Goal: Navigation & Orientation: Find specific page/section

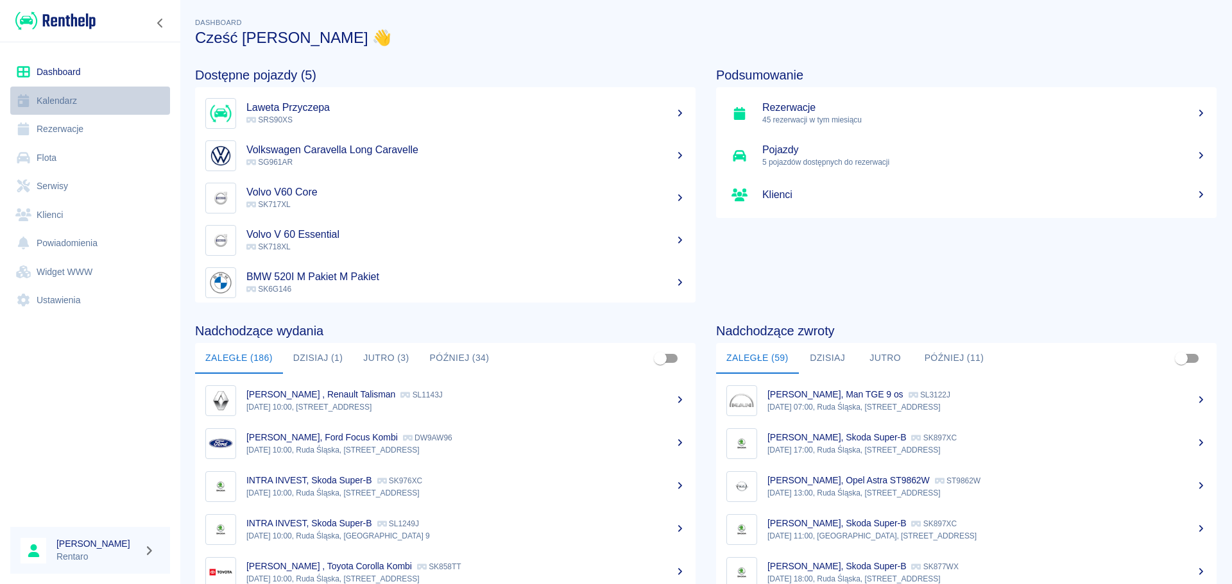
click at [87, 103] on link "Kalendarz" at bounding box center [90, 101] width 160 height 29
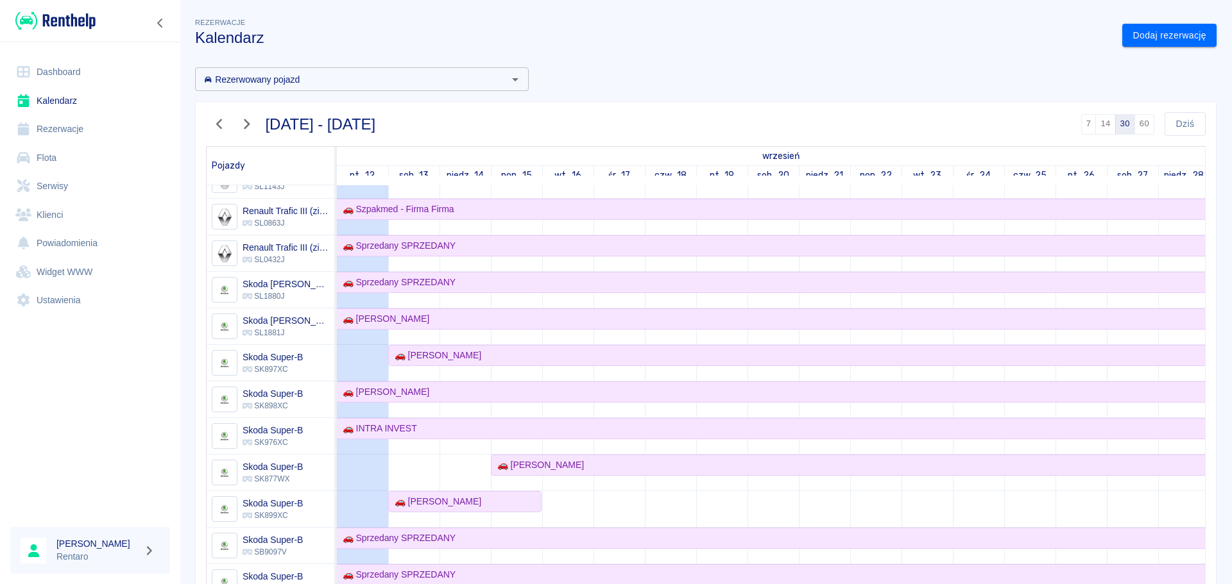
scroll to position [834, 0]
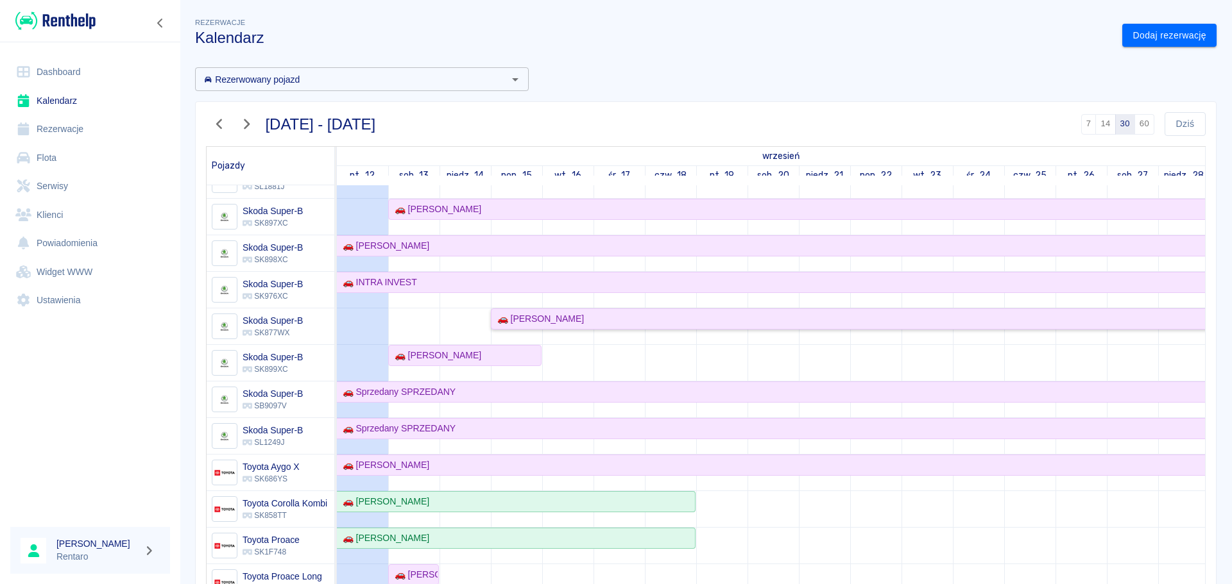
click at [488, 187] on div "🚗 [PERSON_NAME]" at bounding box center [538, 318] width 92 height 13
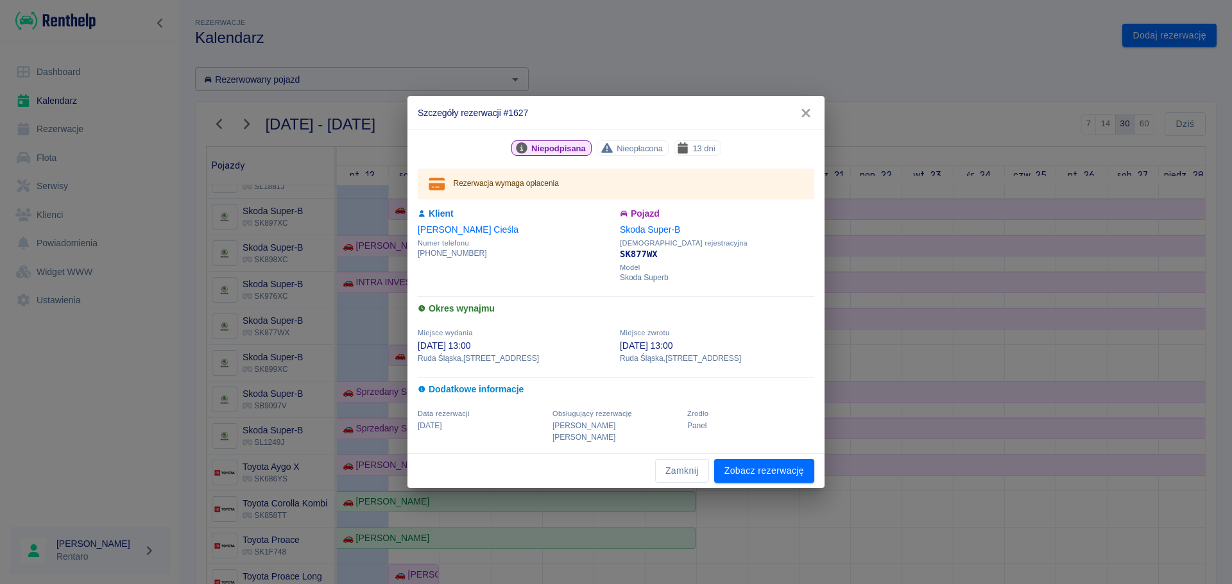
click at [488, 117] on icon "button" at bounding box center [805, 113] width 8 height 8
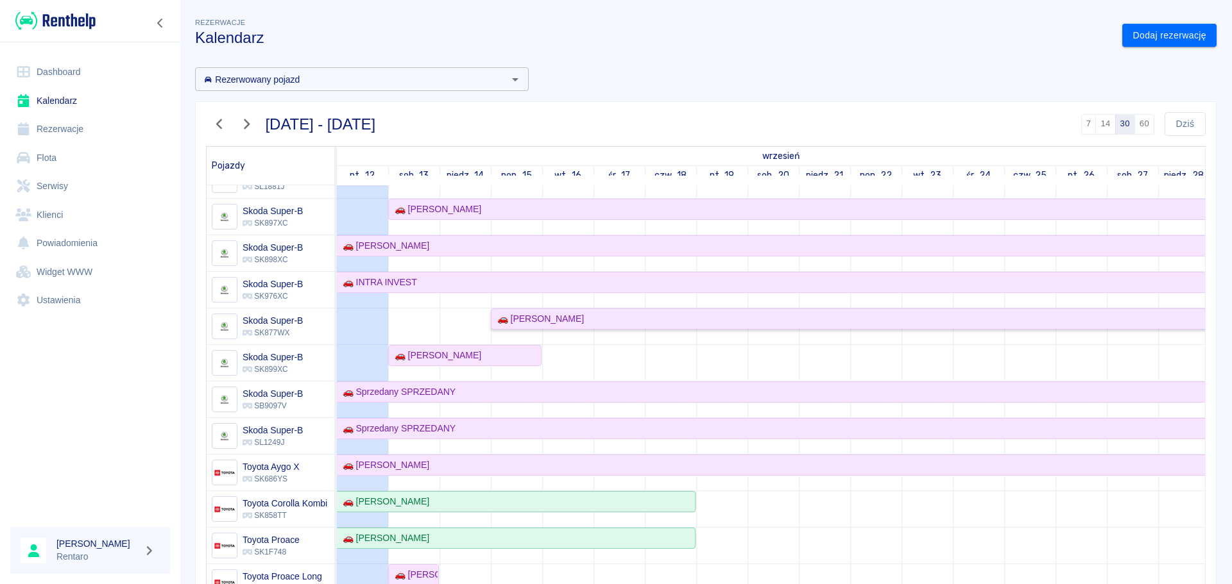
click at [488, 187] on div "🚗 [PERSON_NAME]" at bounding box center [538, 318] width 92 height 13
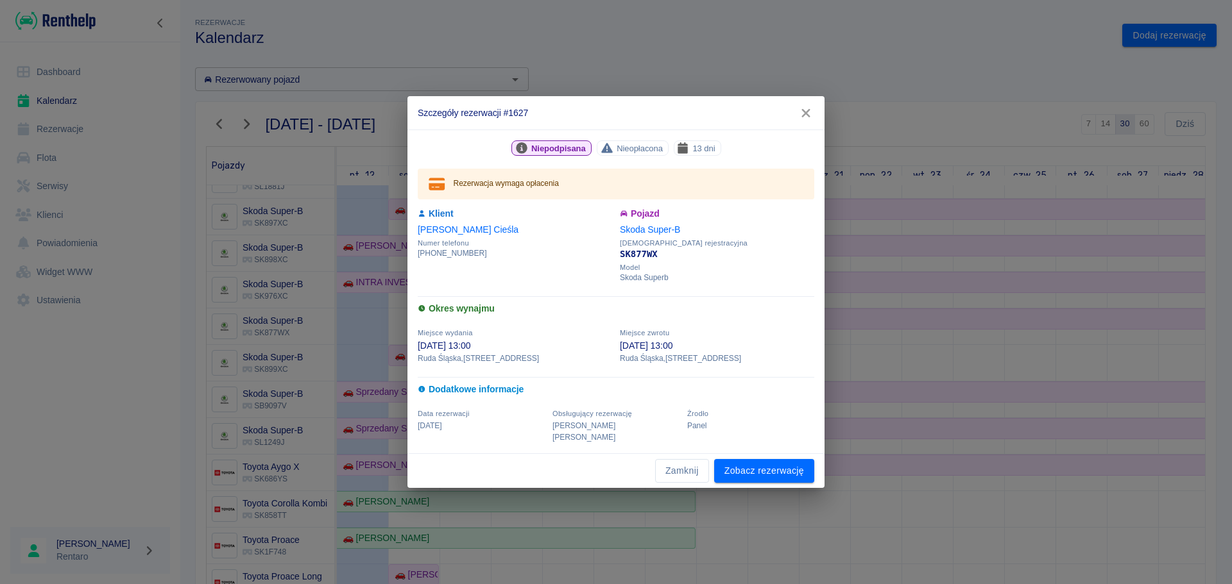
click at [488, 187] on div "Szczegóły rezerwacji #1627 Niepodpisana Nieopłacona 13 dni Rezerwacja wymaga op…" at bounding box center [616, 292] width 1232 height 584
click at [488, 120] on icon "button" at bounding box center [805, 112] width 17 height 13
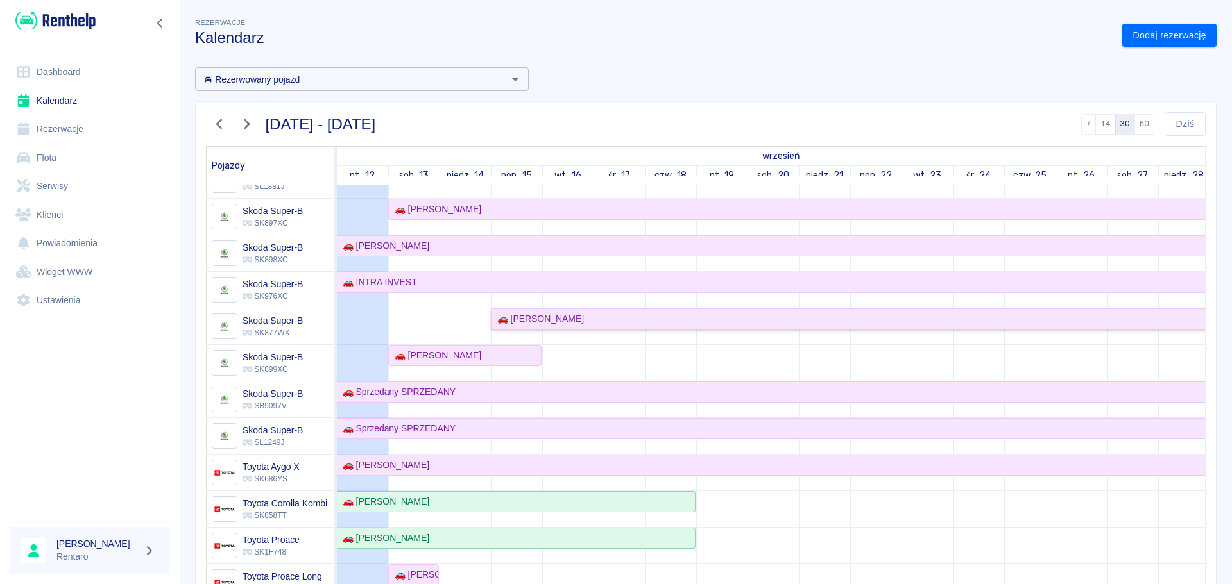
click at [488, 187] on div "🚗 [PERSON_NAME]" at bounding box center [538, 318] width 92 height 13
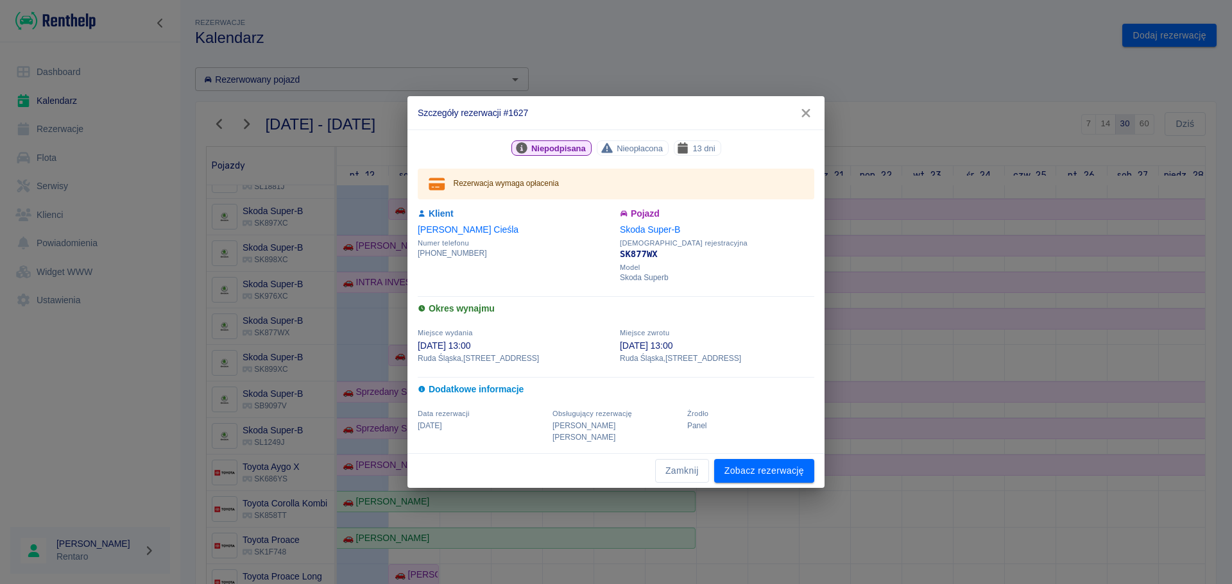
click at [488, 119] on icon "button" at bounding box center [805, 112] width 17 height 13
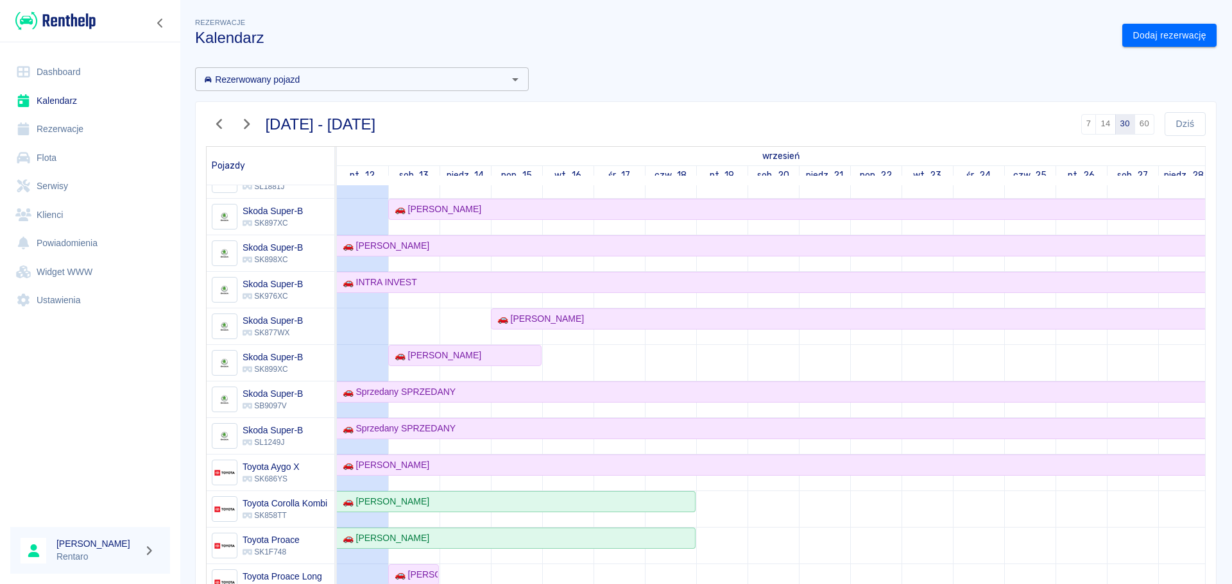
drag, startPoint x: 614, startPoint y: 78, endPoint x: 607, endPoint y: 80, distance: 6.9
click at [488, 80] on div "Rezerwowany pojazd Rezerwowany pojazd 12 wrz 2025 - 11 paź 2025 7 14 30 60 Dziś…" at bounding box center [700, 366] width 1031 height 619
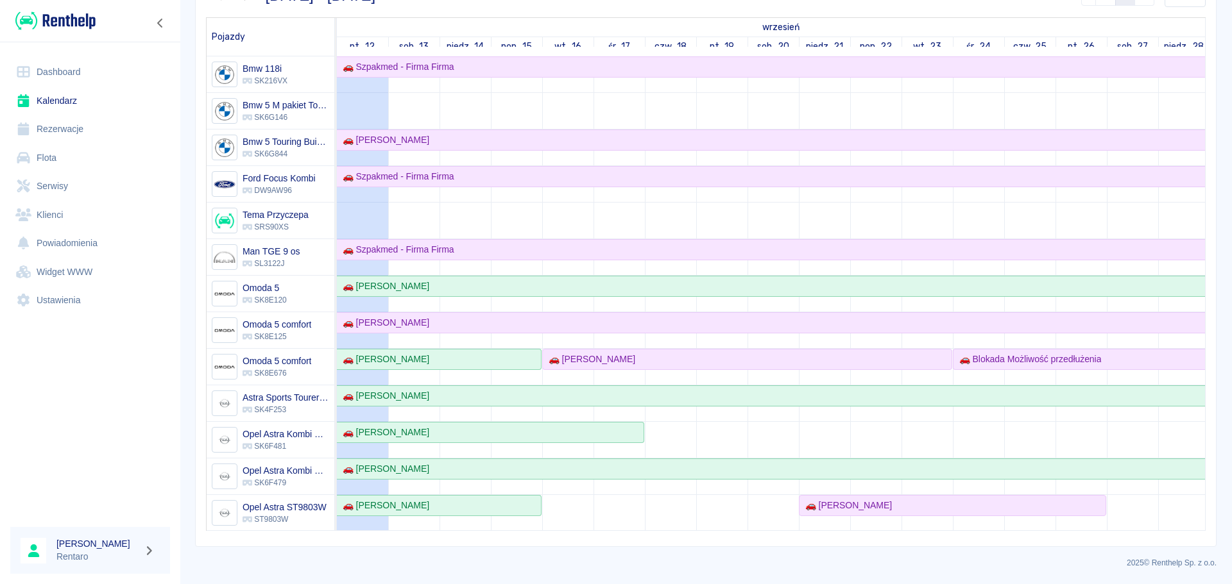
scroll to position [0, 0]
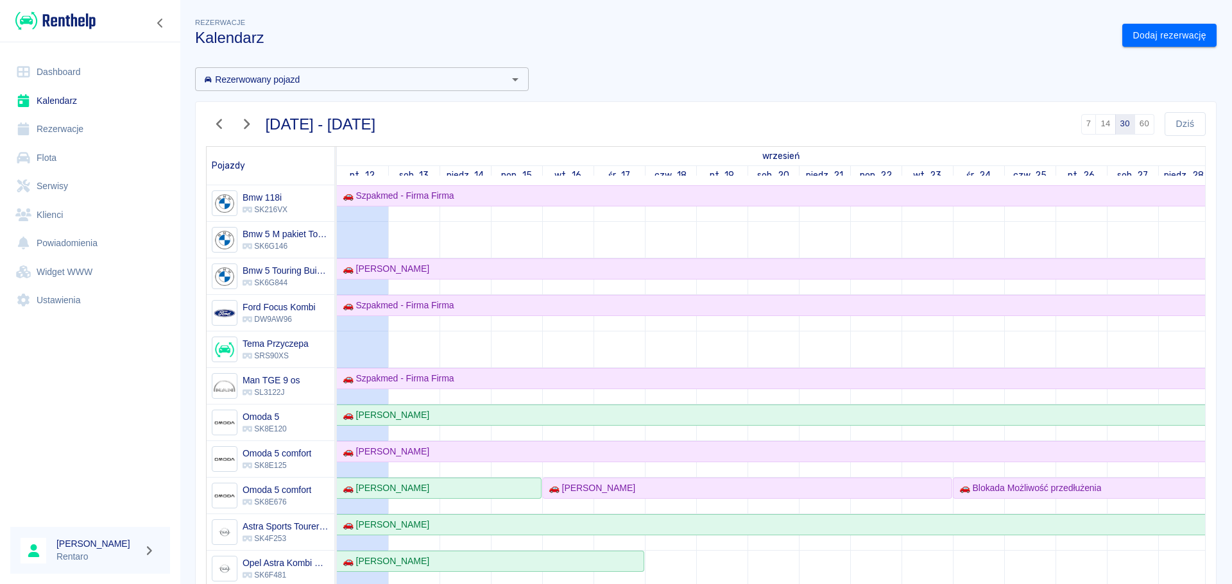
click at [223, 126] on icon "button" at bounding box center [219, 123] width 17 height 13
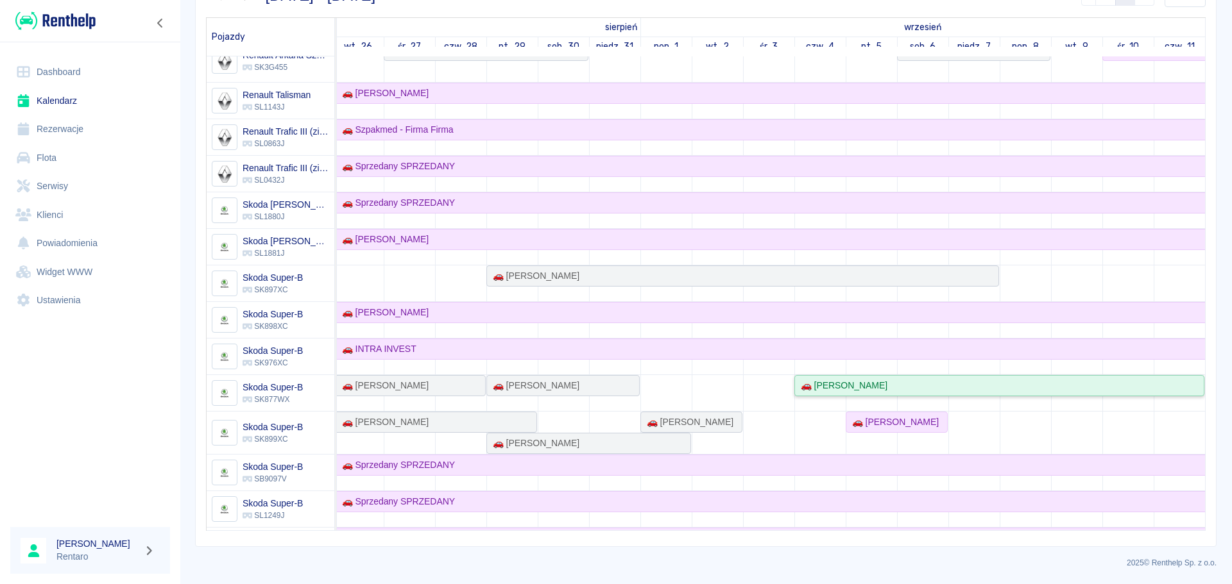
click at [488, 187] on div "🚗 Damian Hajduk" at bounding box center [998, 385] width 407 height 13
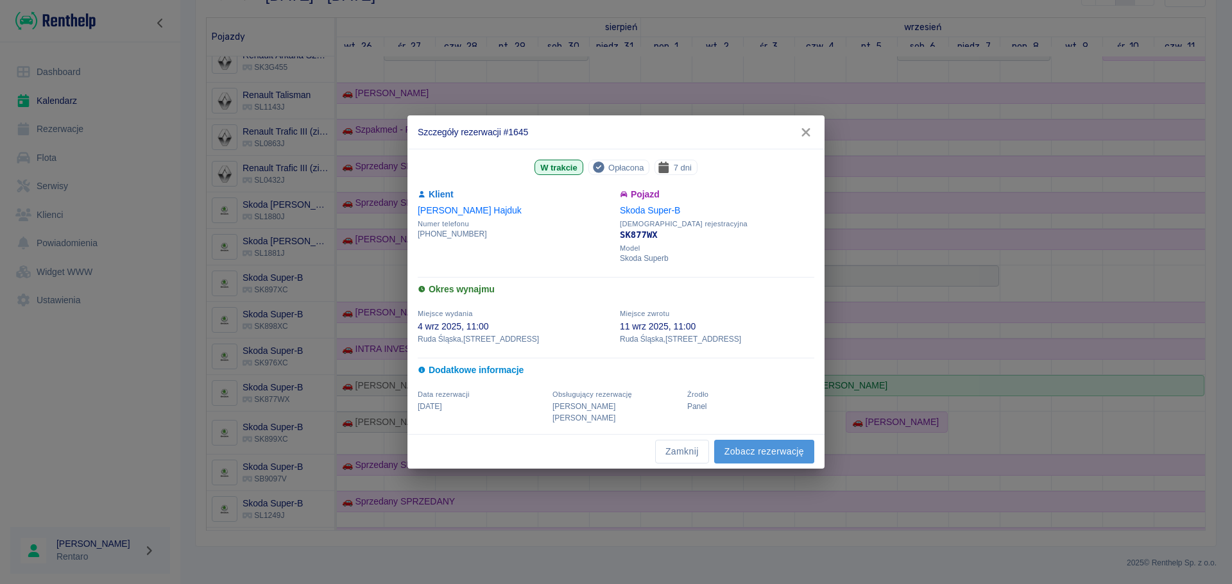
click at [488, 187] on link "Zobacz rezerwację" at bounding box center [764, 452] width 100 height 24
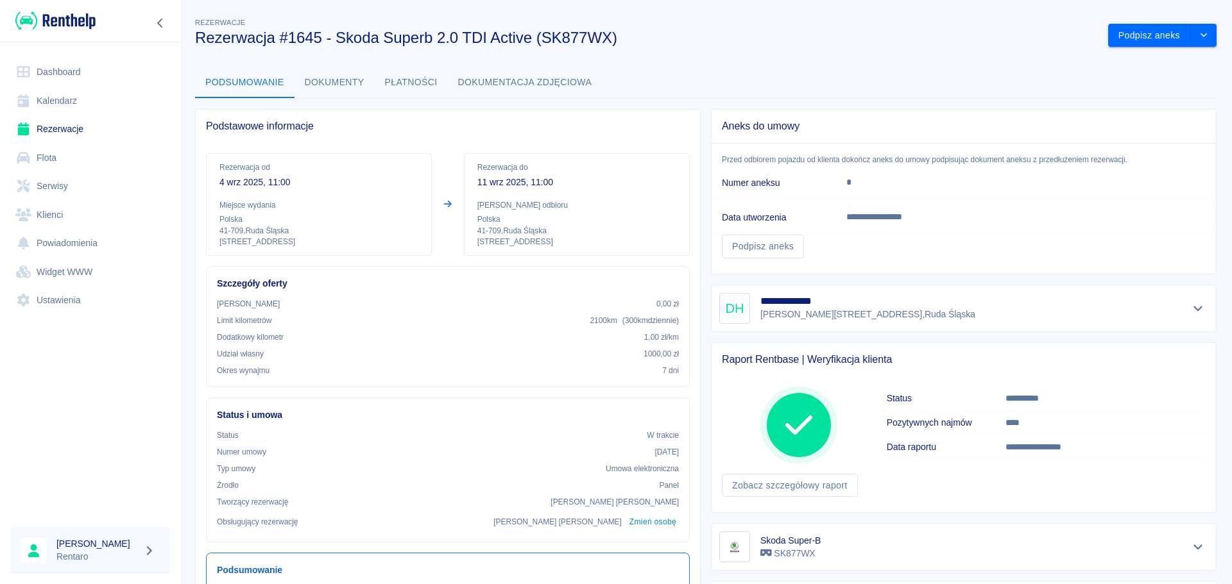
drag, startPoint x: 803, startPoint y: 313, endPoint x: 927, endPoint y: 305, distance: 124.0
click at [488, 187] on p "Mickiewicza 5a/4 , Ruda Śląska" at bounding box center [867, 314] width 215 height 13
click at [488, 187] on div "**********" at bounding box center [963, 308] width 489 height 31
click at [488, 187] on p "Mickiewicza 5a/4 , Ruda Śląska" at bounding box center [867, 314] width 215 height 13
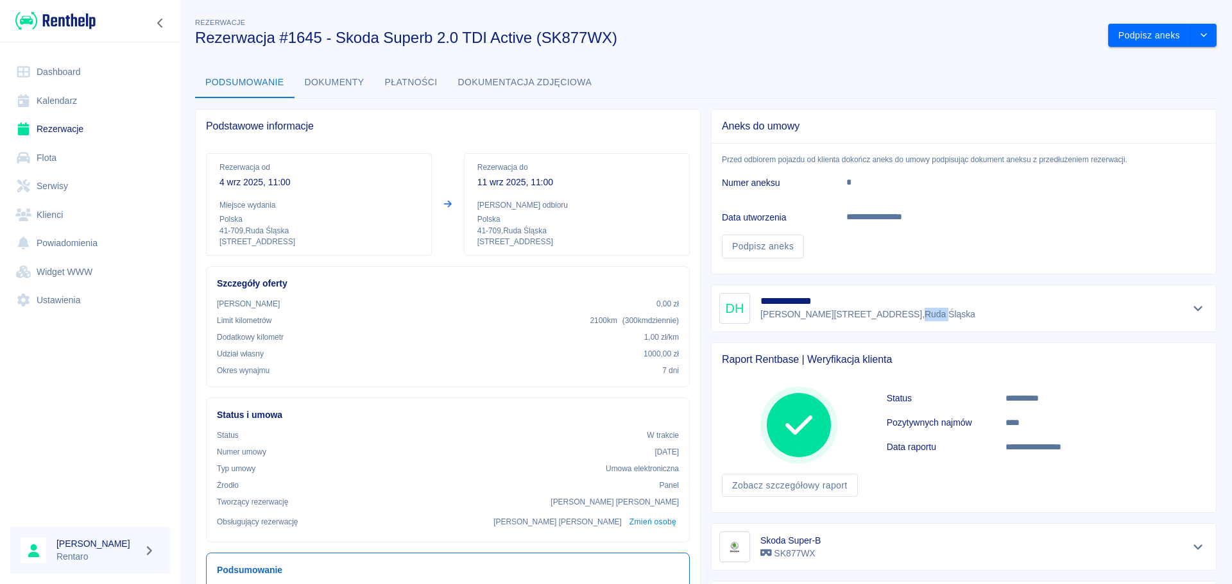
click at [488, 187] on p "Mickiewicza 5a/4 , Ruda Śląska" at bounding box center [867, 314] width 215 height 13
click at [488, 187] on div "**********" at bounding box center [963, 308] width 489 height 31
drag, startPoint x: 1190, startPoint y: 309, endPoint x: 1183, endPoint y: 313, distance: 8.0
click at [488, 187] on icon "Pokaż szczegóły" at bounding box center [1197, 309] width 15 height 12
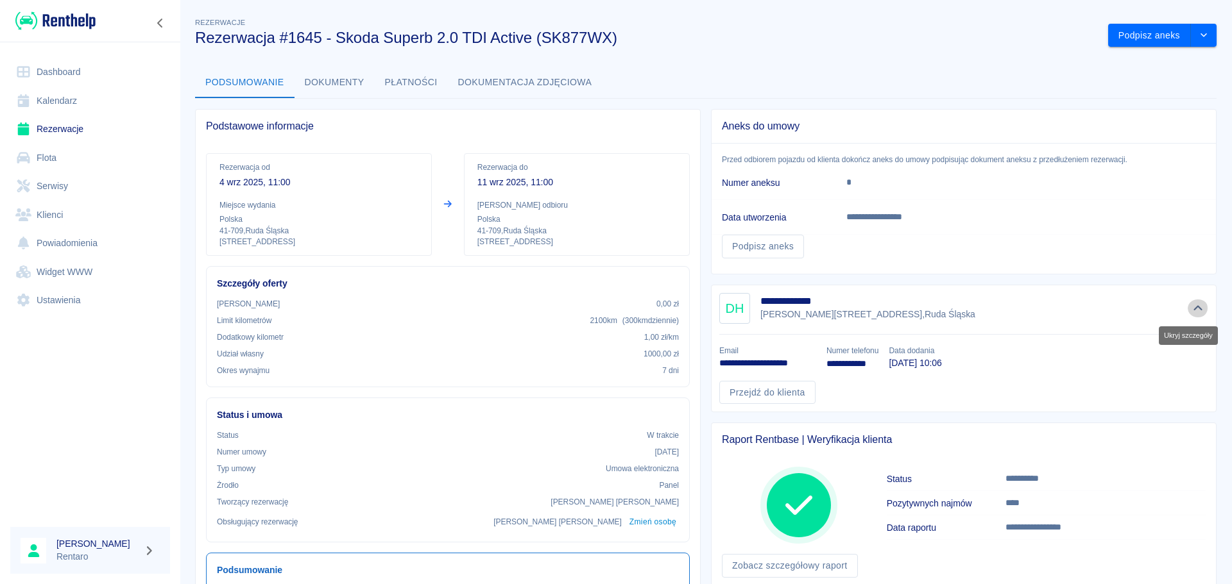
click at [488, 187] on icon "Ukryj szczegóły" at bounding box center [1197, 309] width 15 height 12
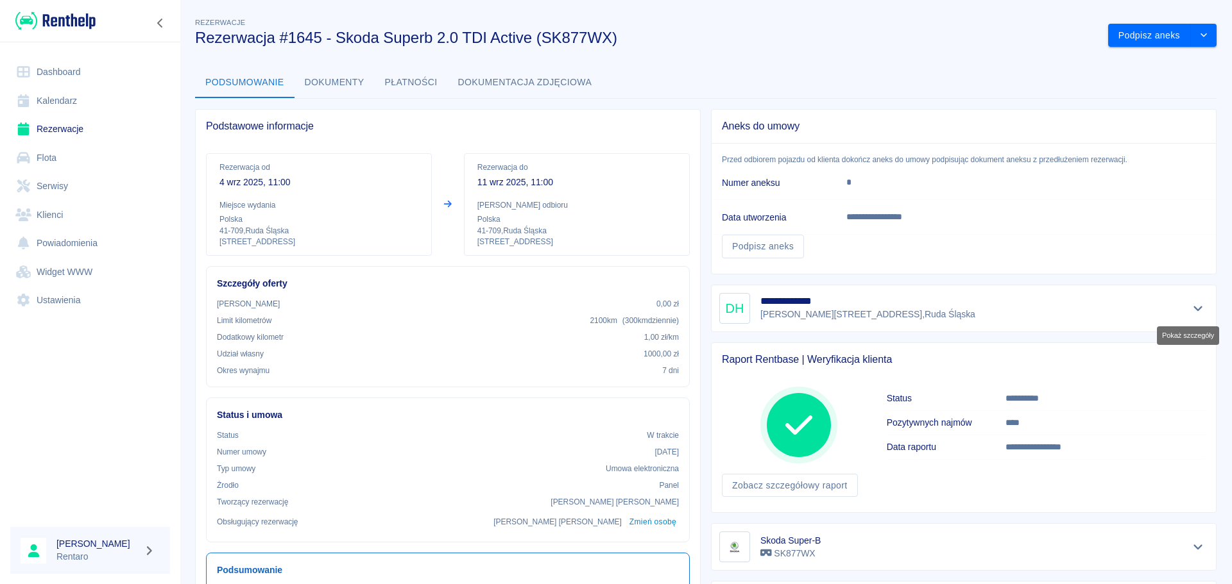
click at [488, 187] on icon "Pokaż szczegóły" at bounding box center [1197, 309] width 15 height 12
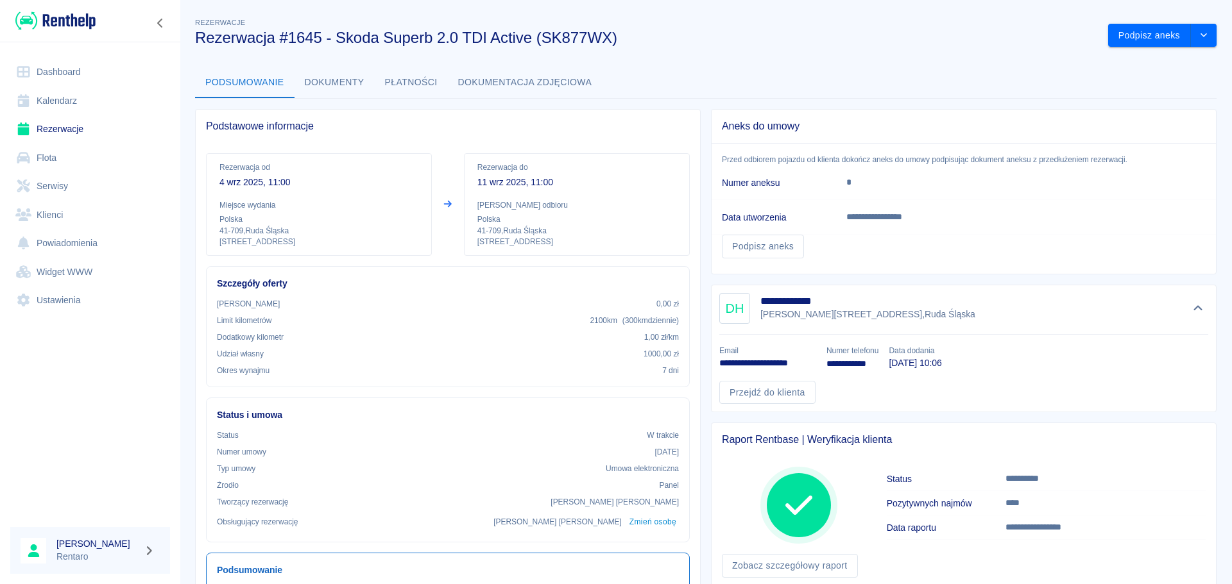
drag, startPoint x: 1178, startPoint y: 316, endPoint x: 1183, endPoint y: 307, distance: 10.9
click at [488, 187] on div at bounding box center [1197, 309] width 21 height 18
click at [488, 187] on icon "Ukryj szczegóły" at bounding box center [1197, 309] width 15 height 12
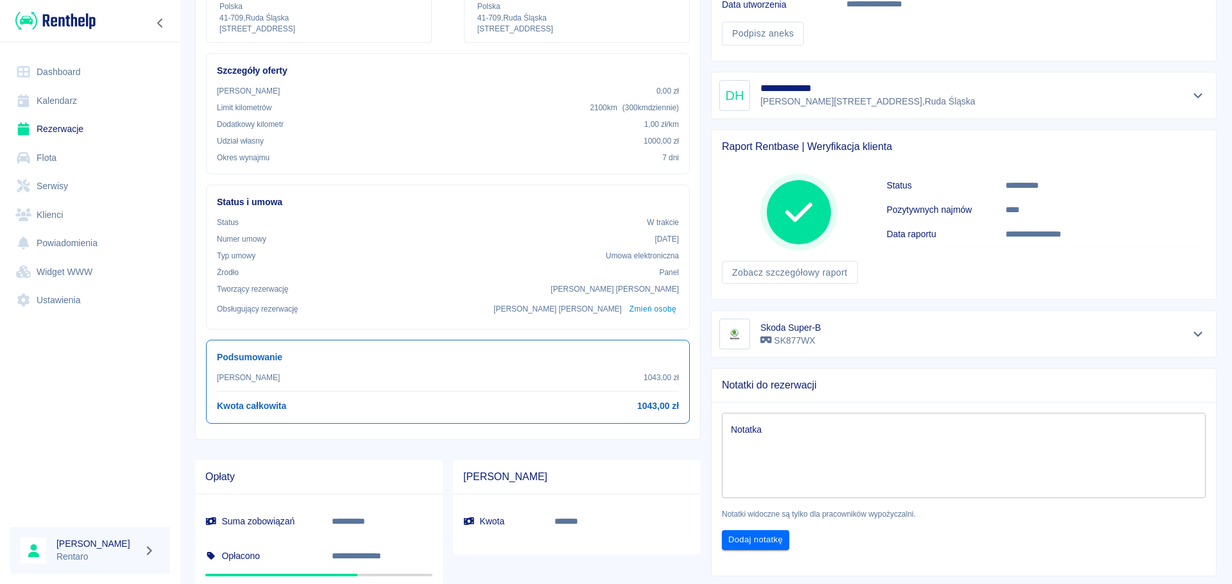
scroll to position [258, 0]
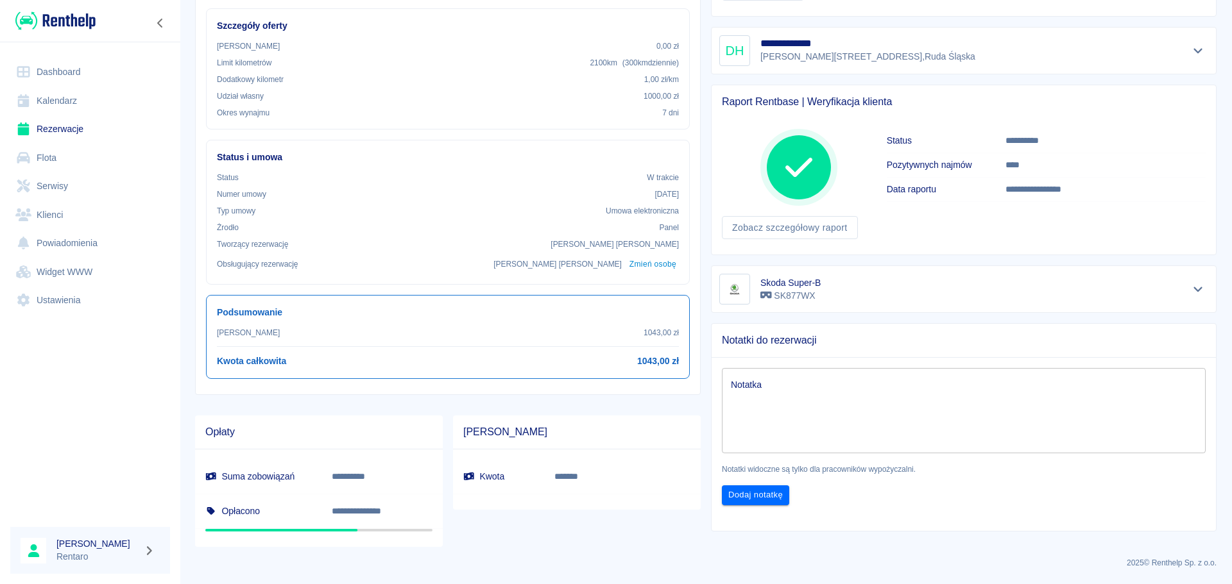
click at [64, 96] on link "Kalendarz" at bounding box center [90, 101] width 160 height 29
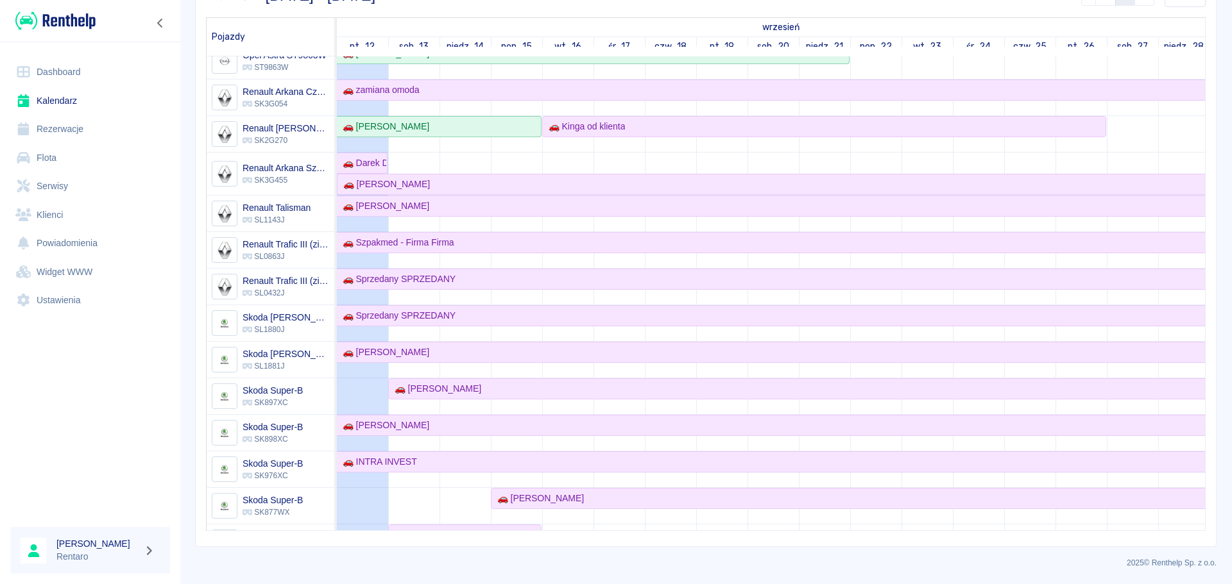
scroll to position [362, 0]
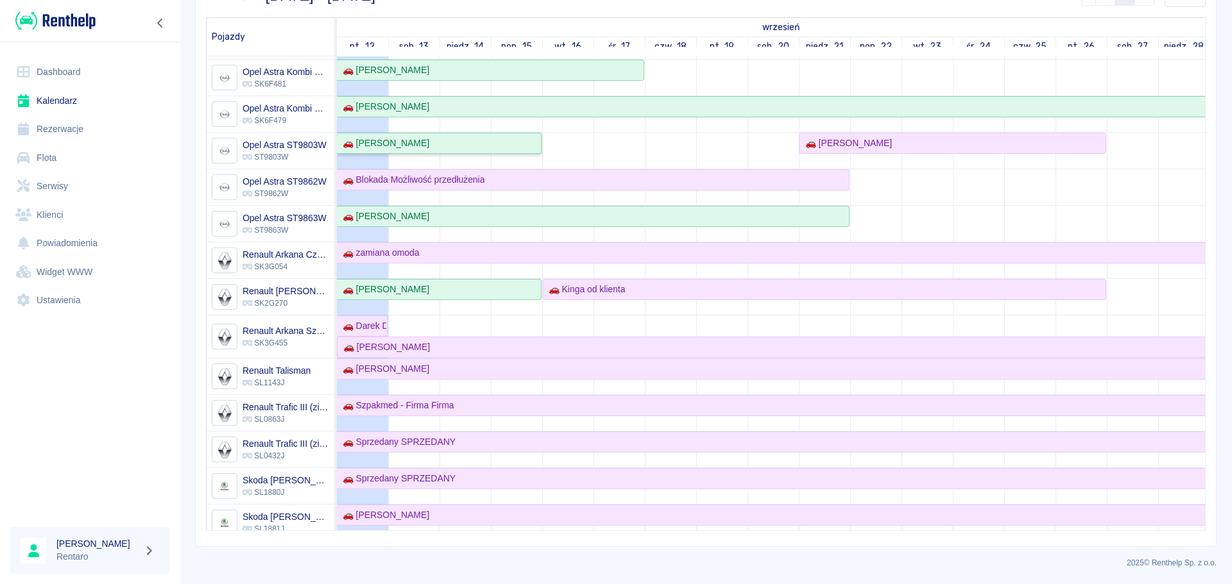
click at [396, 142] on div "🚗 [PERSON_NAME]" at bounding box center [383, 143] width 92 height 13
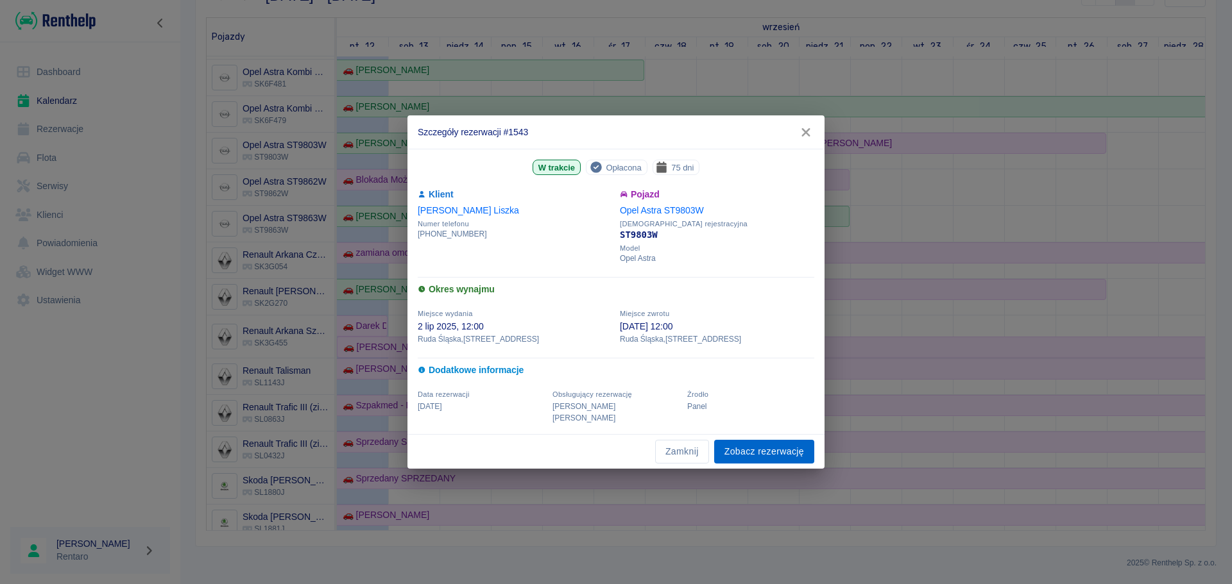
click at [488, 187] on link "Zobacz rezerwację" at bounding box center [764, 452] width 100 height 24
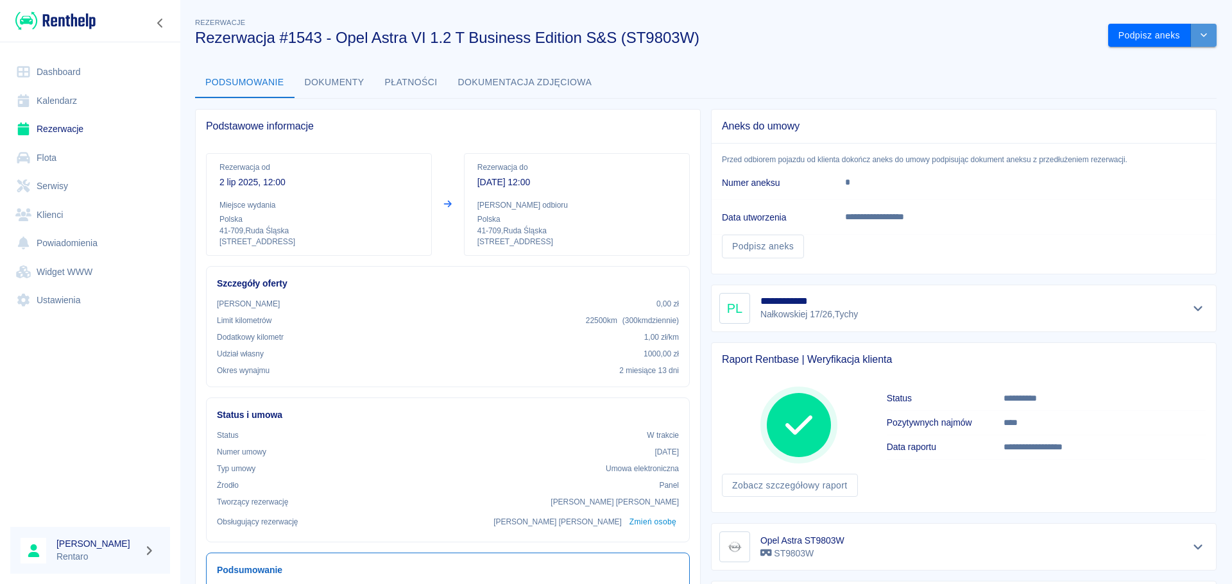
click at [488, 38] on icon "drop-down" at bounding box center [1203, 35] width 10 height 8
click at [488, 85] on div "Podsumowanie Dokumenty Płatności Dokumentacja zdjęciowa" at bounding box center [705, 82] width 1021 height 31
click at [69, 101] on link "Kalendarz" at bounding box center [90, 101] width 160 height 29
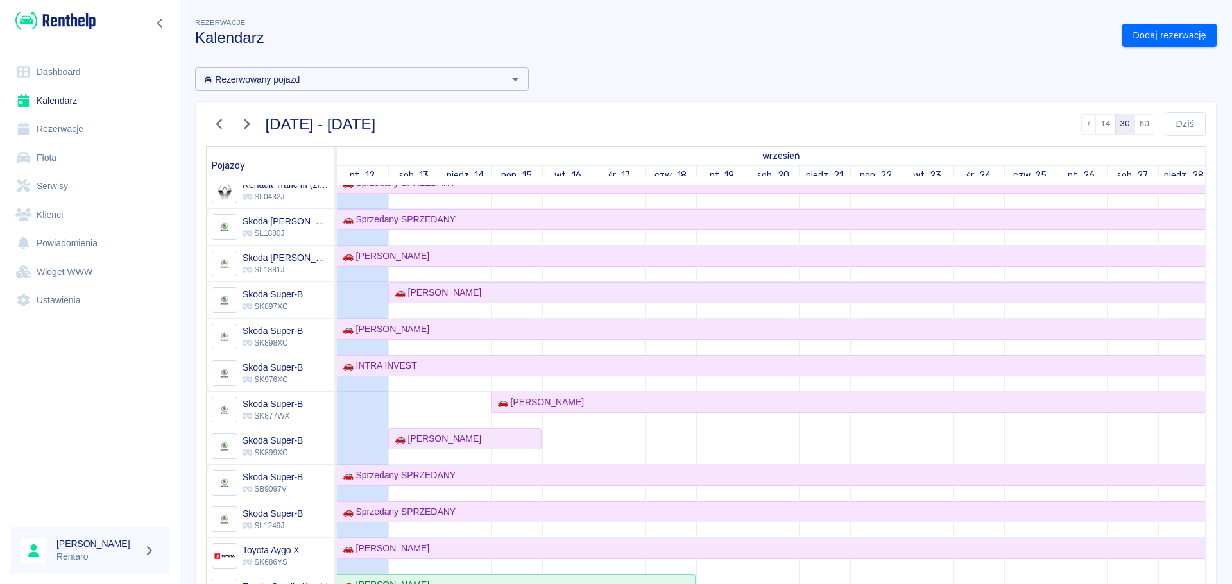
scroll to position [770, 0]
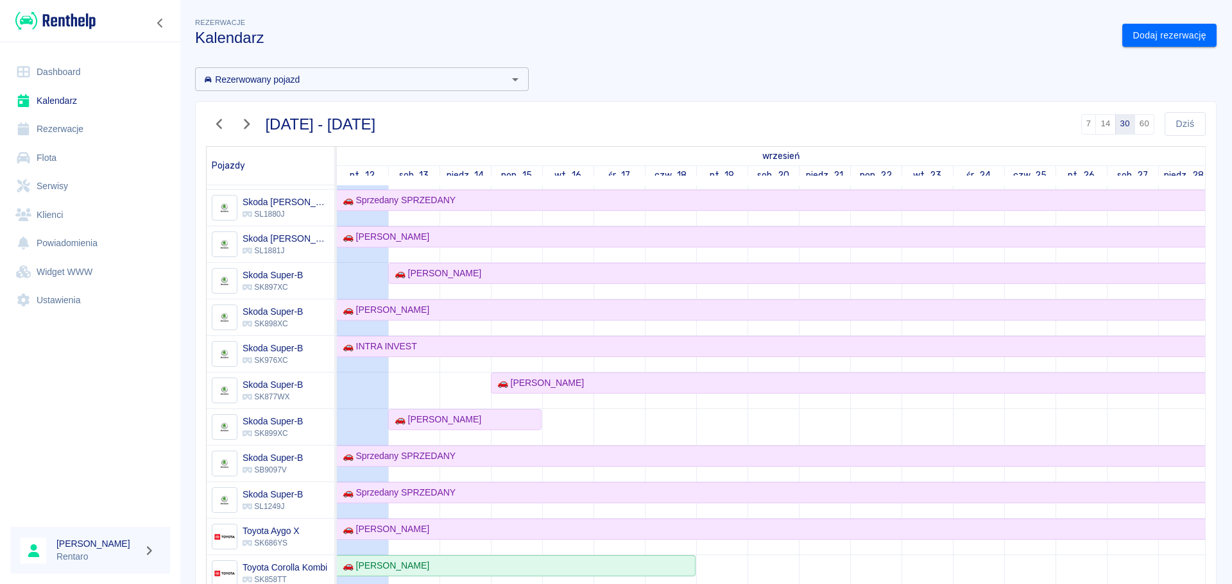
click at [221, 128] on icon "button" at bounding box center [219, 124] width 6 height 10
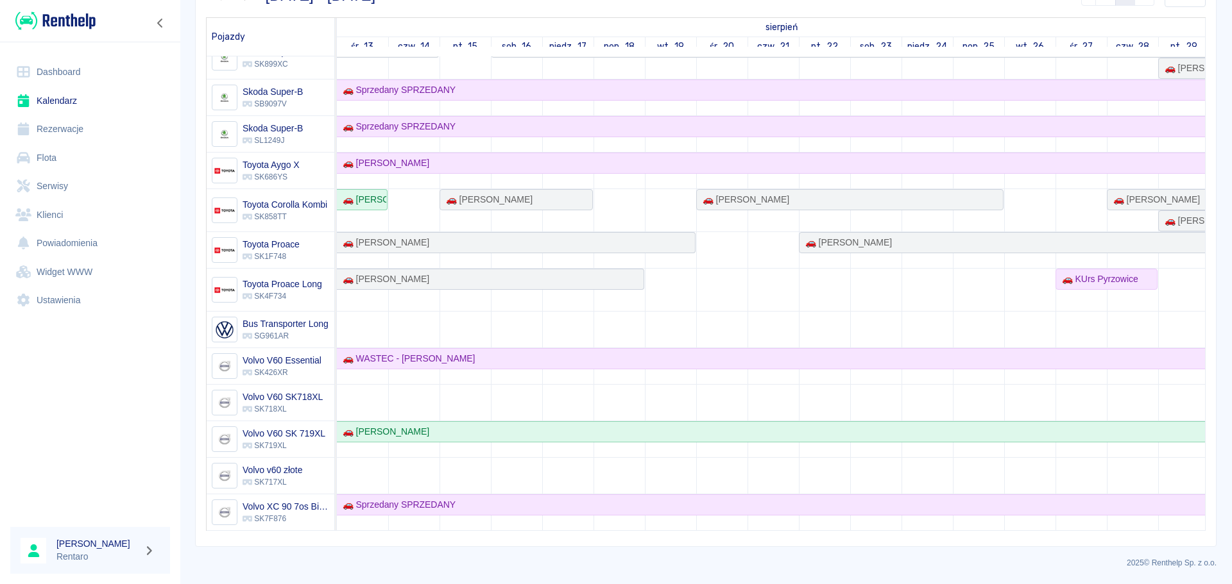
scroll to position [1036, 196]
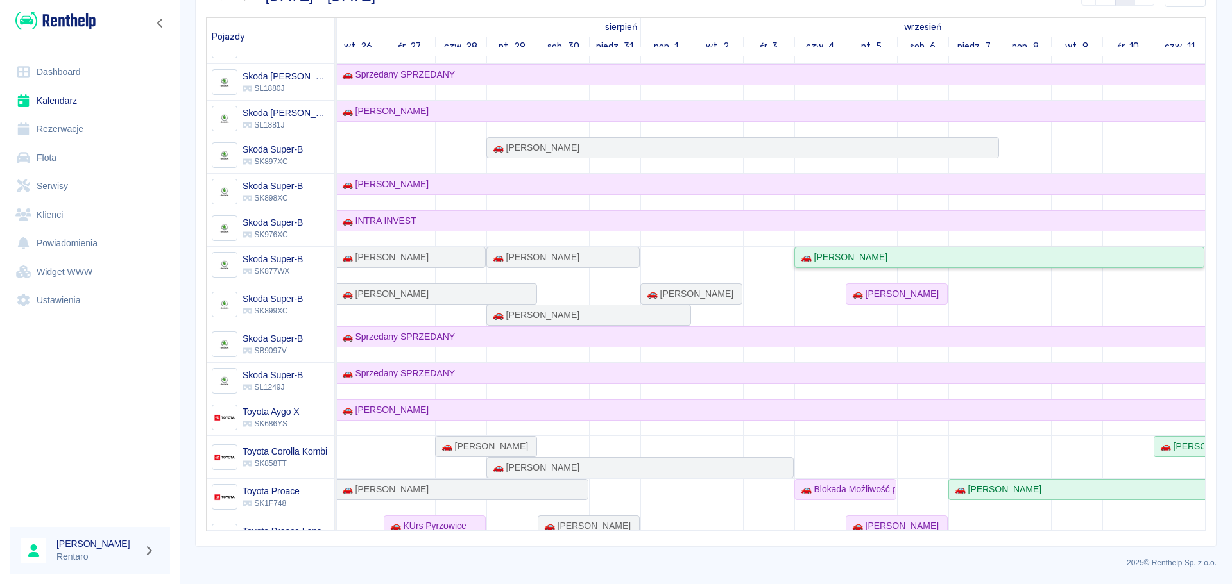
click at [488, 187] on div "🚗 Damian Hajduk" at bounding box center [998, 257] width 407 height 13
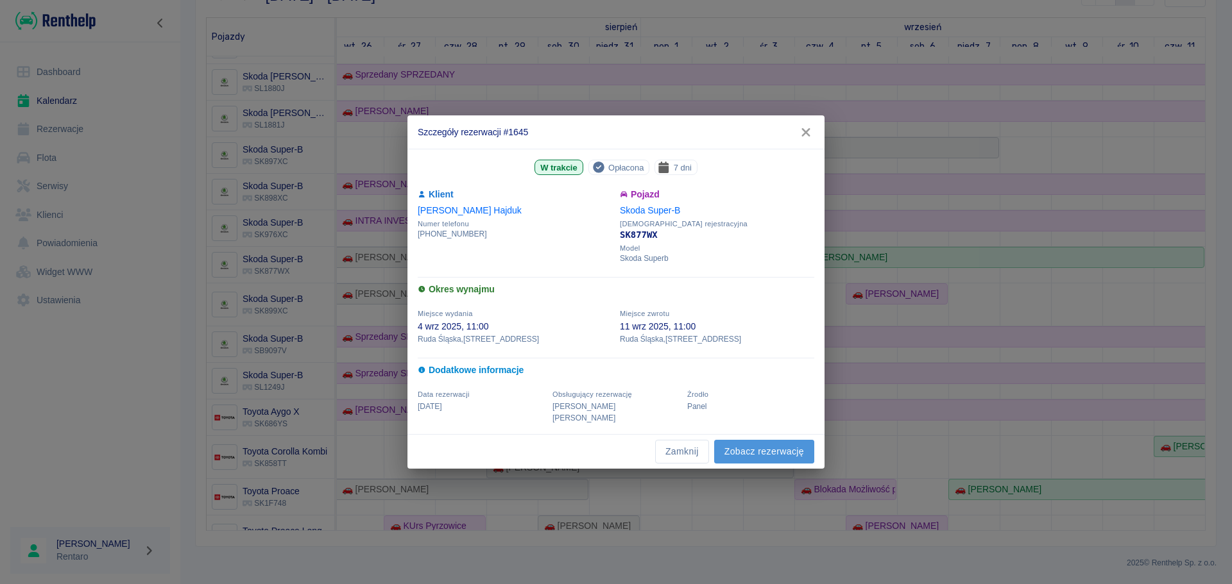
click at [488, 187] on link "Zobacz rezerwację" at bounding box center [764, 452] width 100 height 24
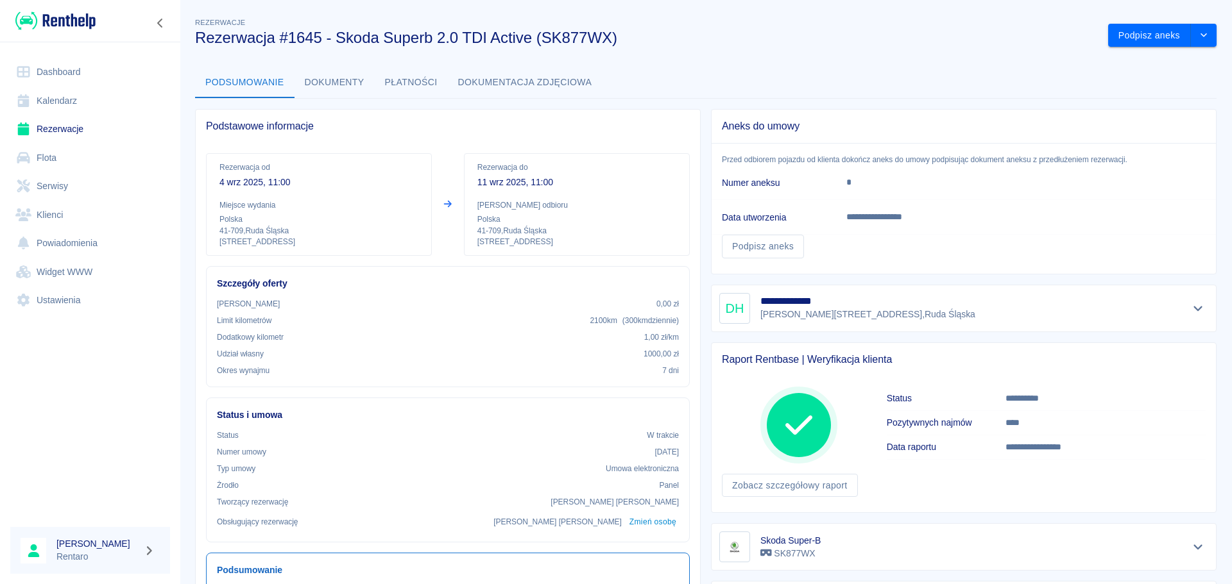
click at [488, 187] on icon "Pokaż szczegóły" at bounding box center [1197, 309] width 15 height 12
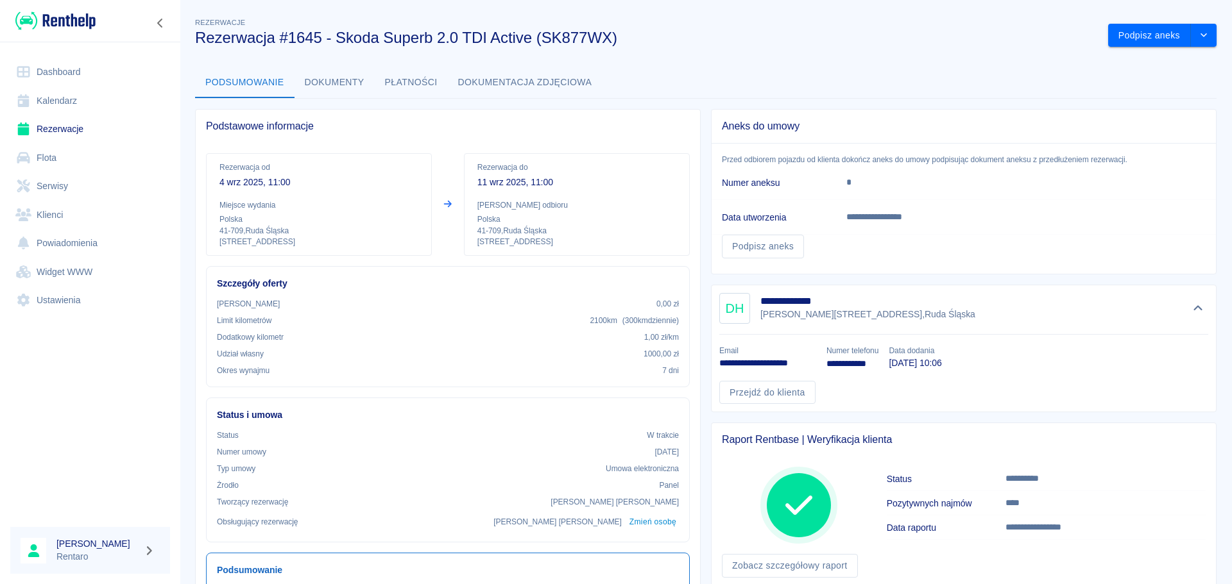
click at [55, 97] on link "Kalendarz" at bounding box center [90, 101] width 160 height 29
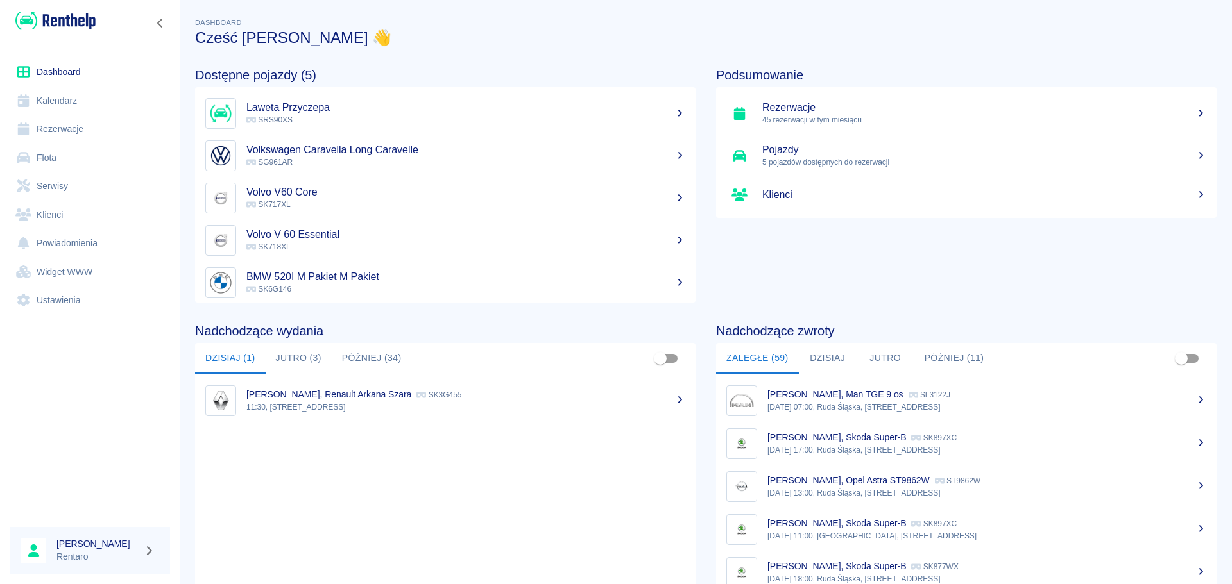
click at [65, 103] on link "Kalendarz" at bounding box center [90, 101] width 160 height 29
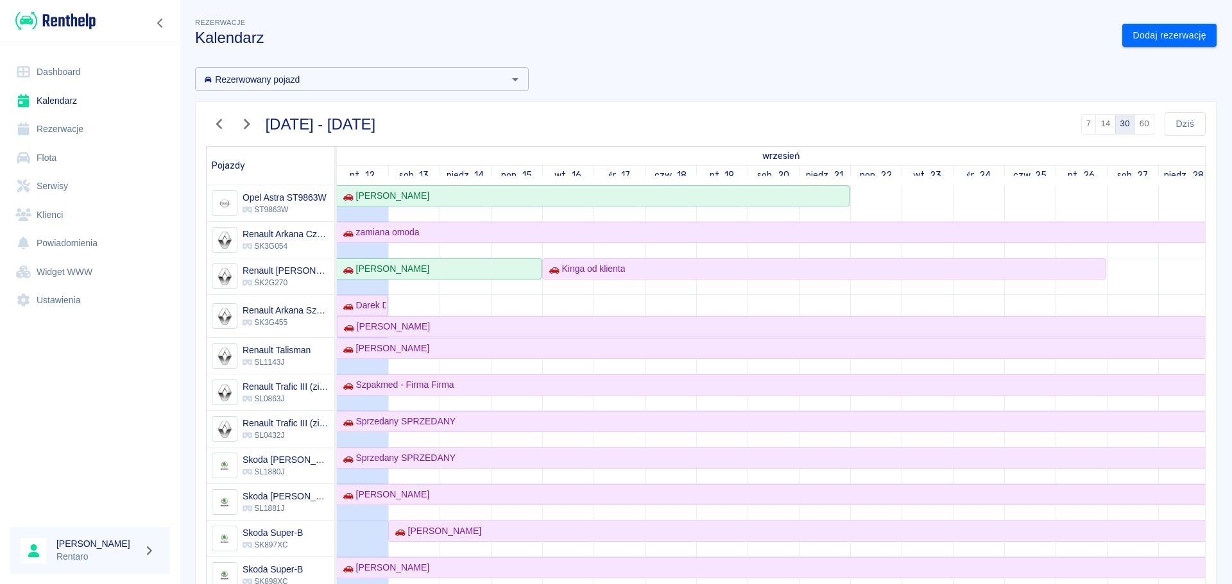
scroll to position [513, 0]
click at [402, 325] on div "🚗 [PERSON_NAME]" at bounding box center [384, 325] width 92 height 13
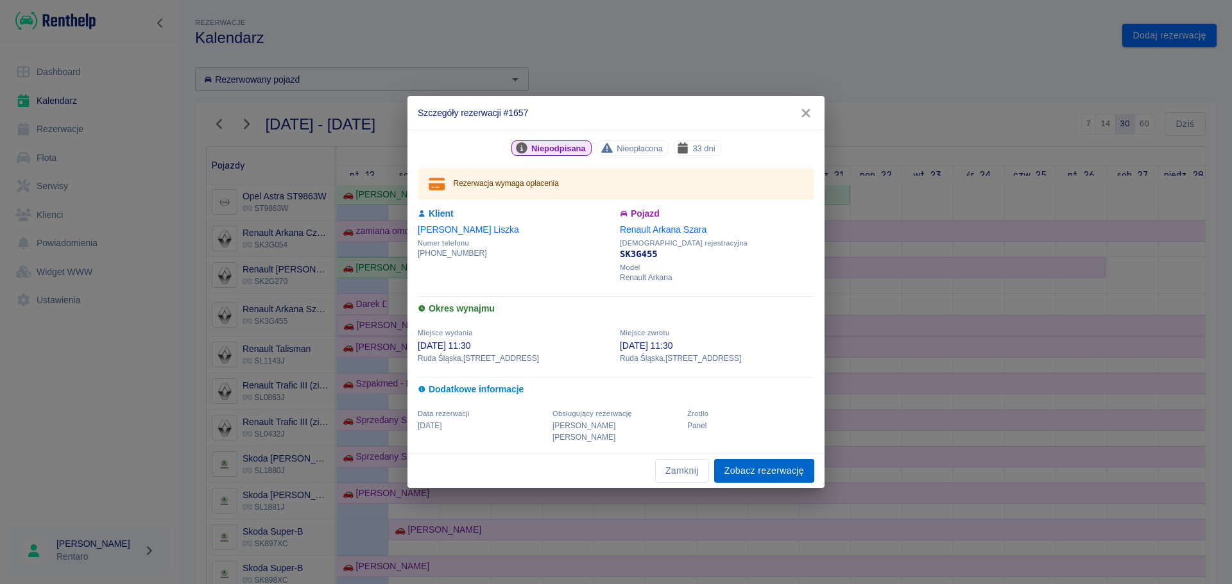
click at [773, 473] on link "Zobacz rezerwację" at bounding box center [764, 471] width 100 height 24
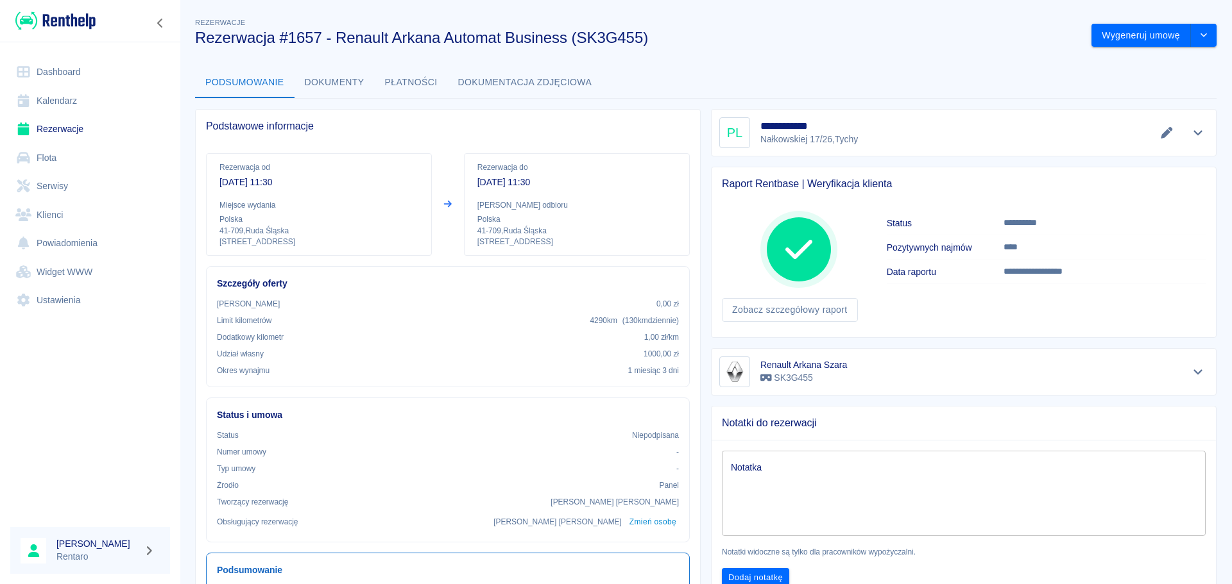
click at [86, 98] on link "Kalendarz" at bounding box center [90, 101] width 160 height 29
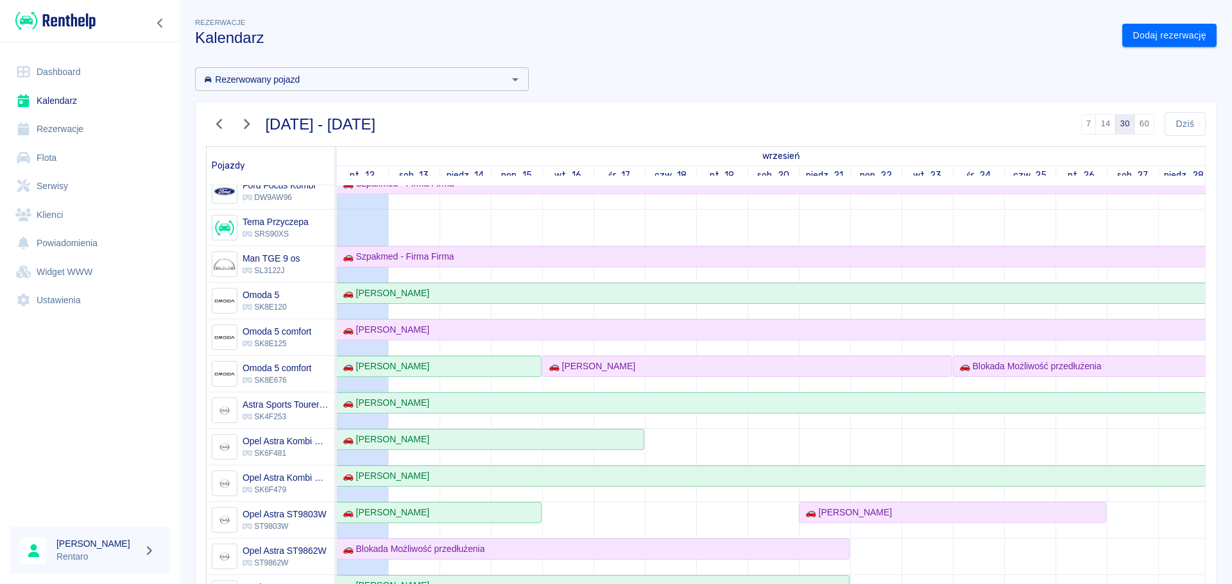
scroll to position [192, 0]
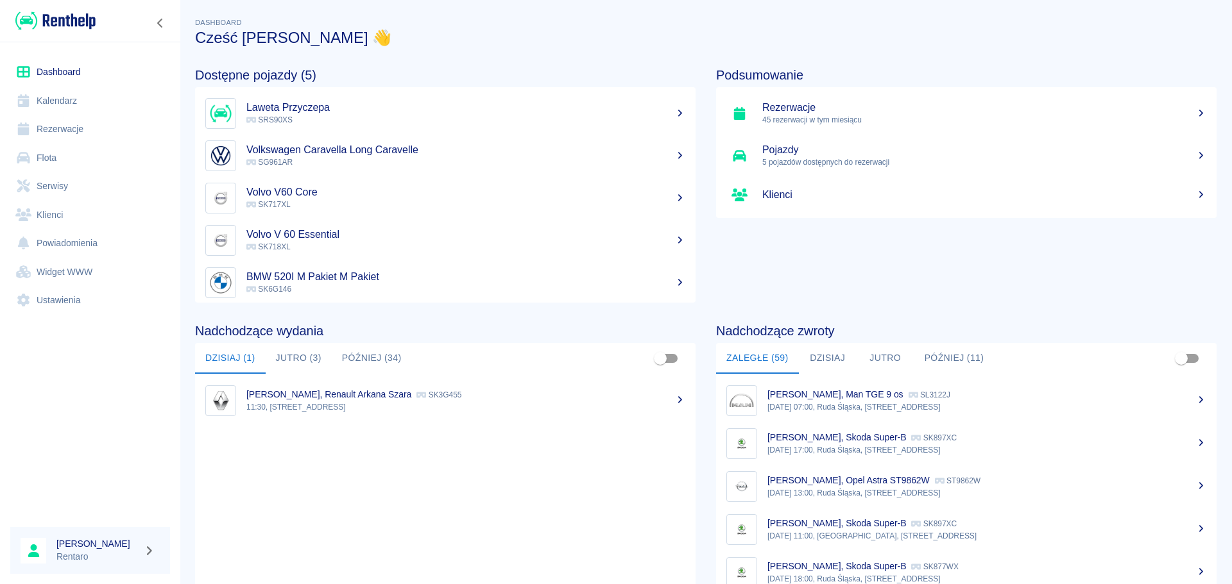
click at [60, 106] on link "Kalendarz" at bounding box center [90, 101] width 160 height 29
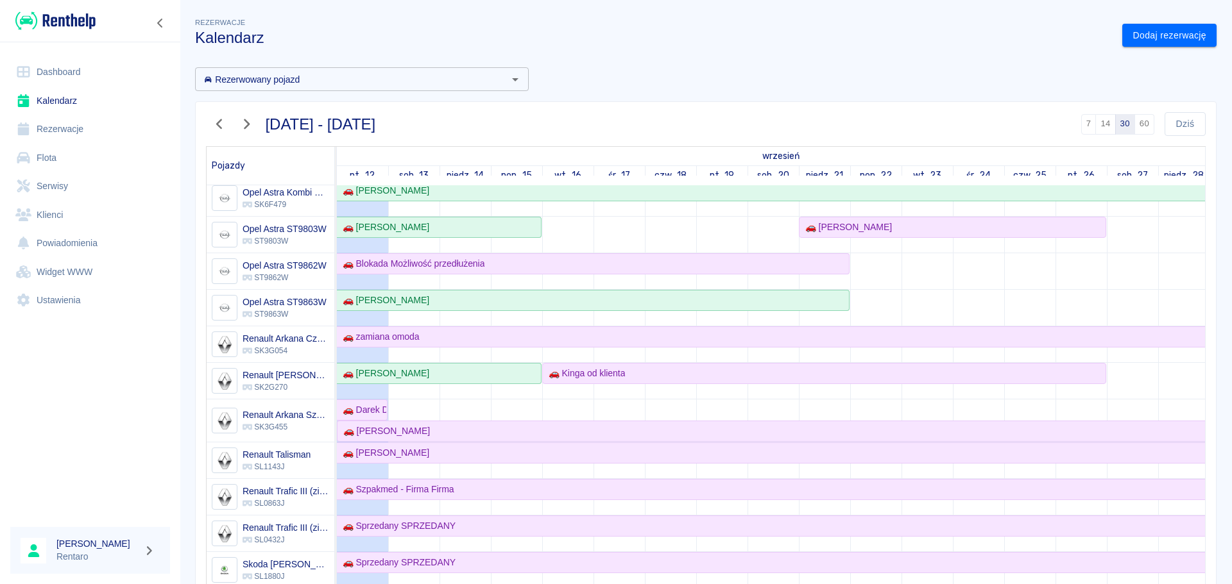
scroll to position [385, 0]
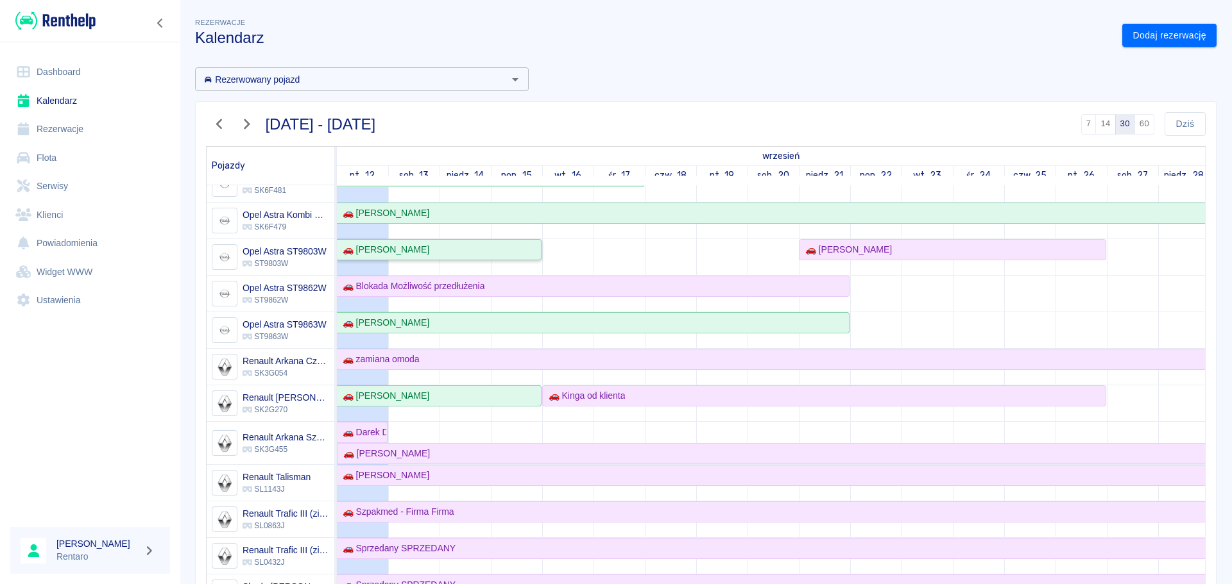
click at [419, 253] on div "🚗 [PERSON_NAME]" at bounding box center [438, 249] width 203 height 13
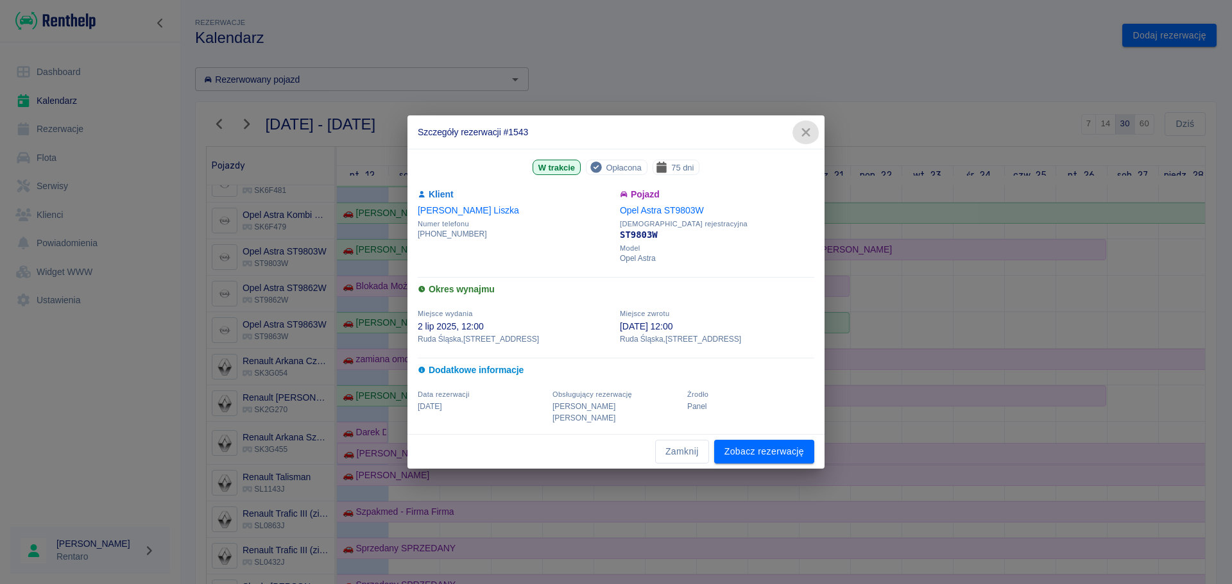
drag, startPoint x: 807, startPoint y: 143, endPoint x: 800, endPoint y: 142, distance: 6.4
click at [807, 139] on icon "button" at bounding box center [805, 132] width 17 height 13
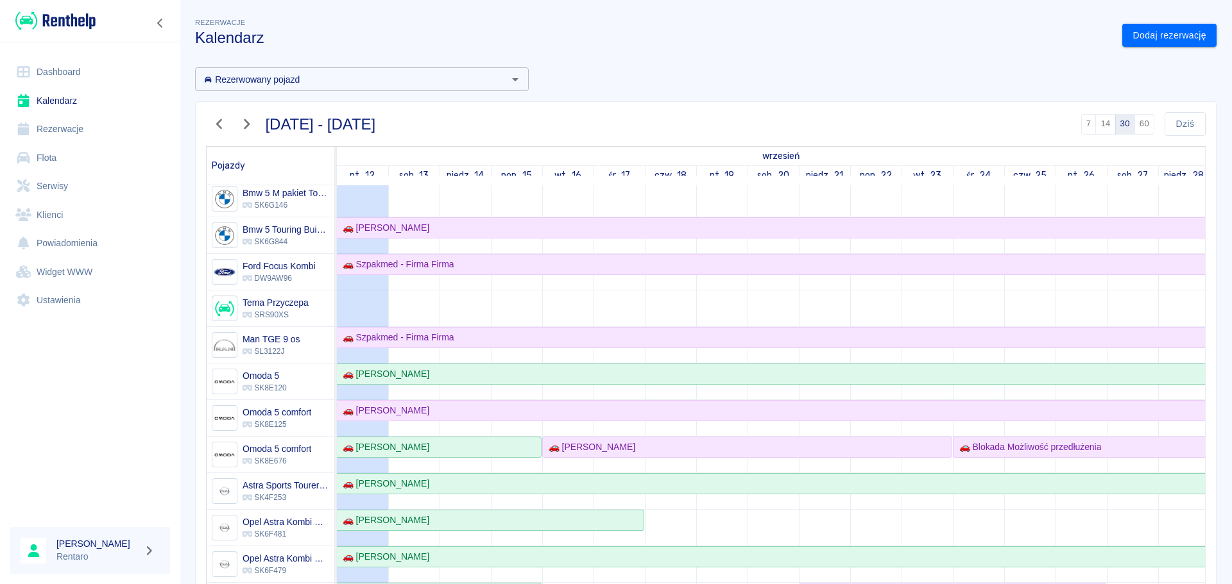
scroll to position [0, 0]
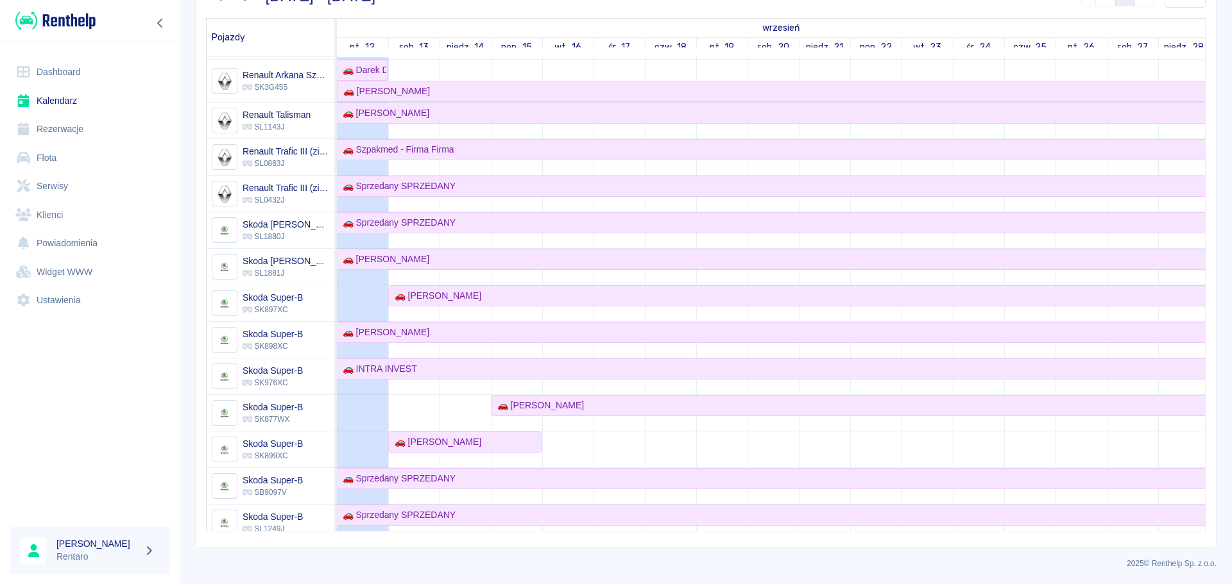
click at [63, 123] on link "Rezerwacje" at bounding box center [90, 129] width 160 height 29
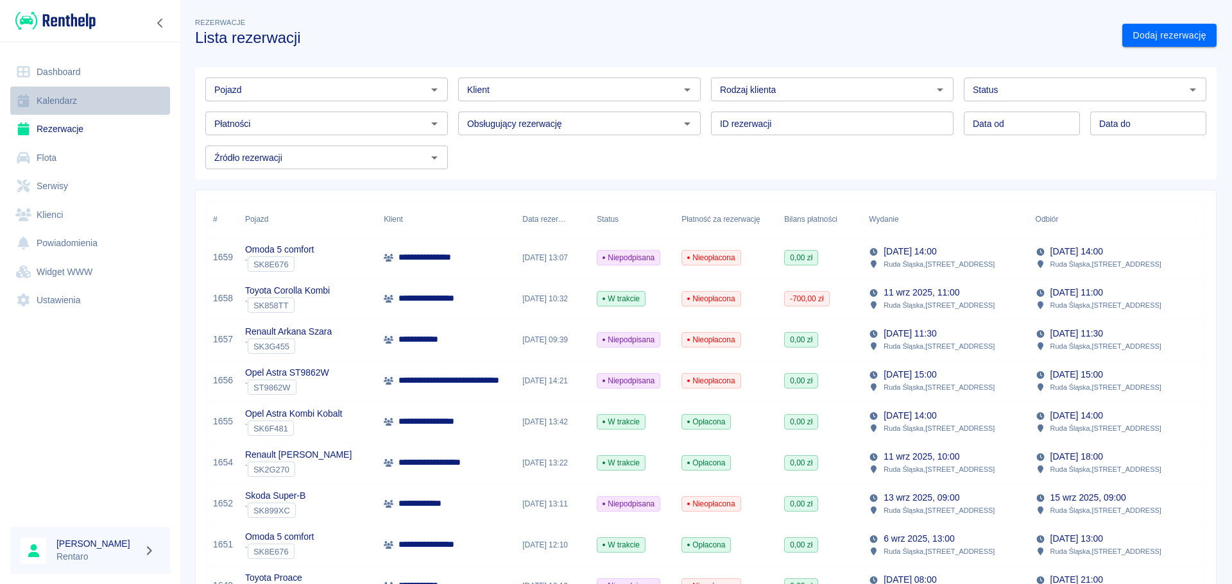
click at [69, 108] on link "Kalendarz" at bounding box center [90, 101] width 160 height 29
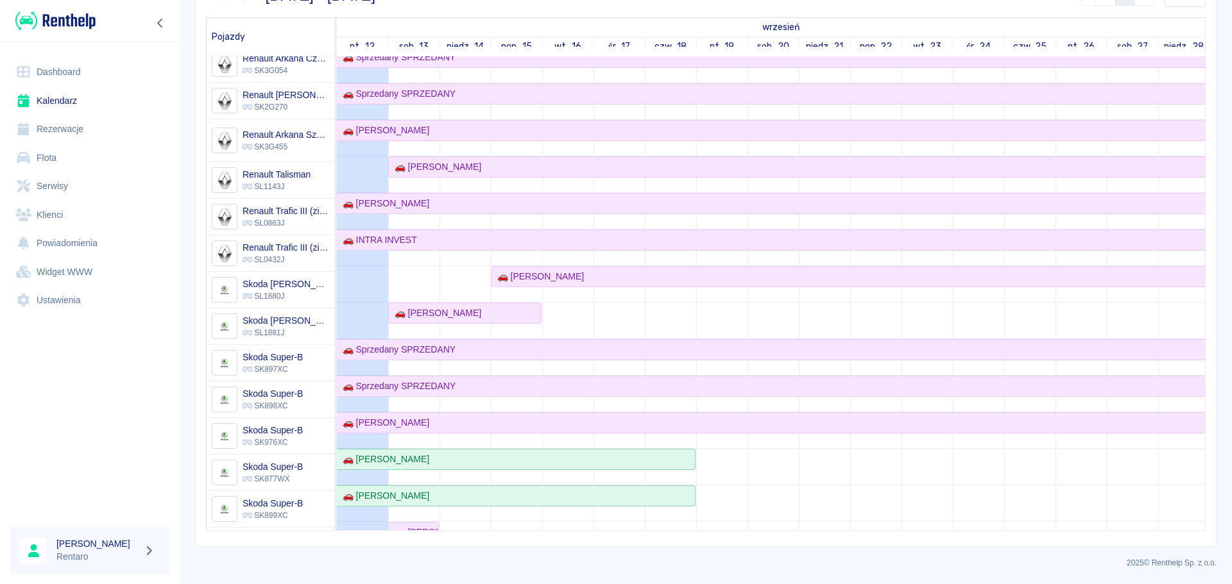
scroll to position [747, 0]
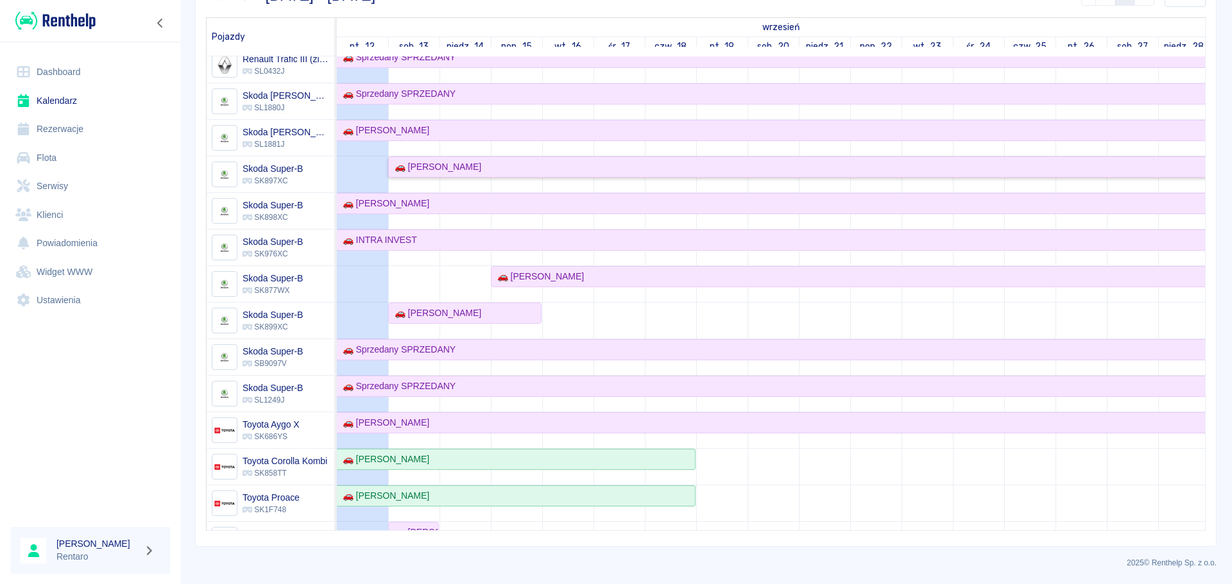
click at [475, 166] on div "🚗 [PERSON_NAME]" at bounding box center [435, 166] width 92 height 13
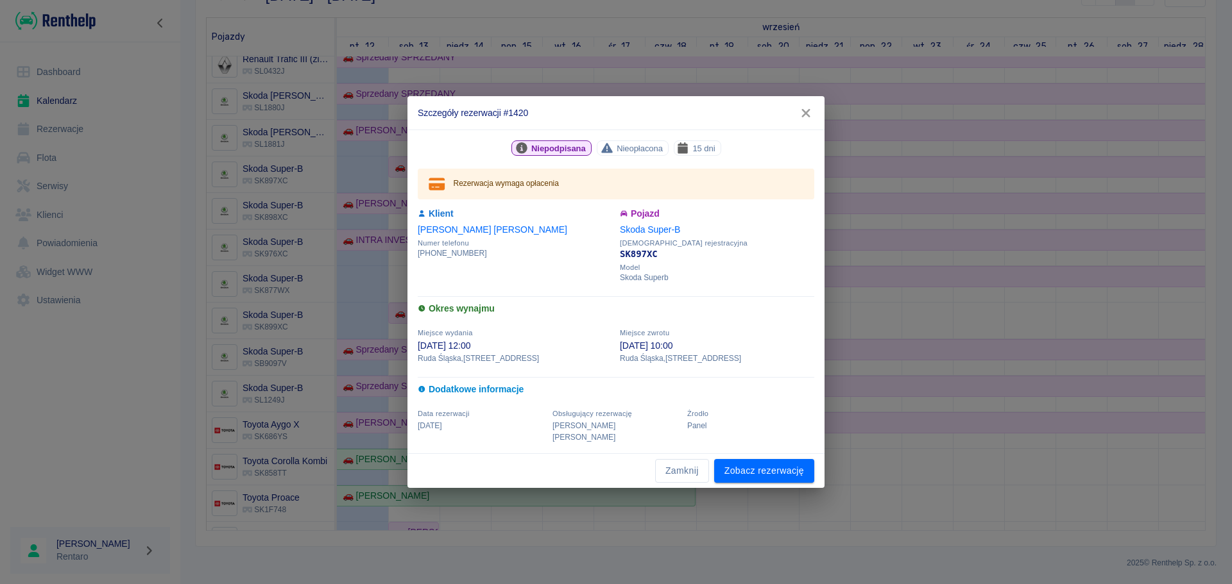
drag, startPoint x: 807, startPoint y: 120, endPoint x: 802, endPoint y: 126, distance: 7.7
click at [807, 117] on icon "button" at bounding box center [805, 113] width 8 height 8
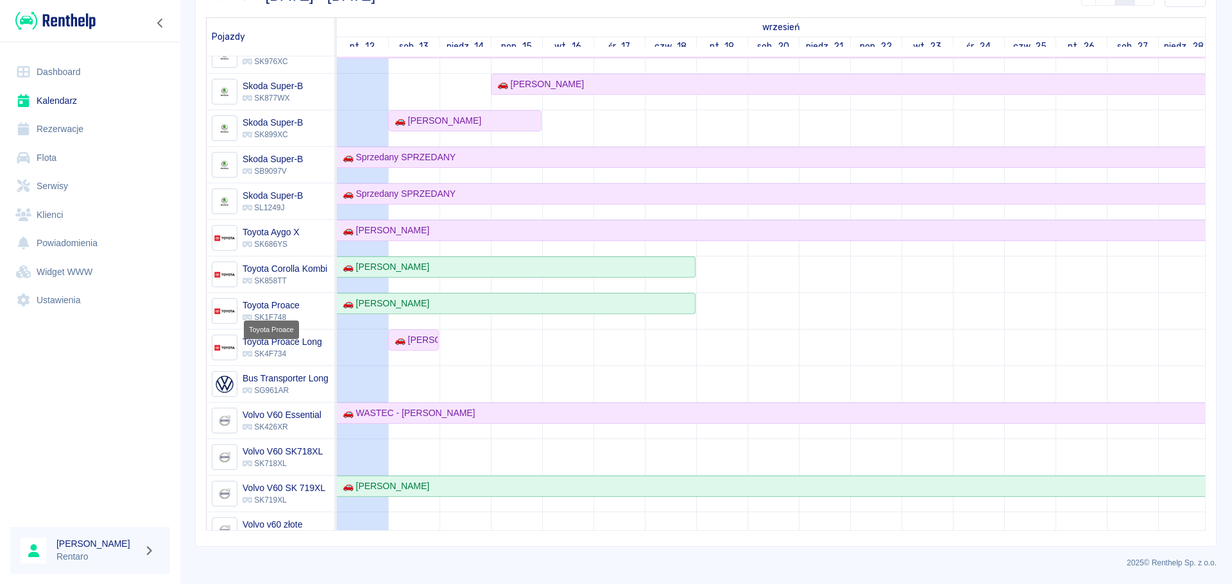
scroll to position [811, 0]
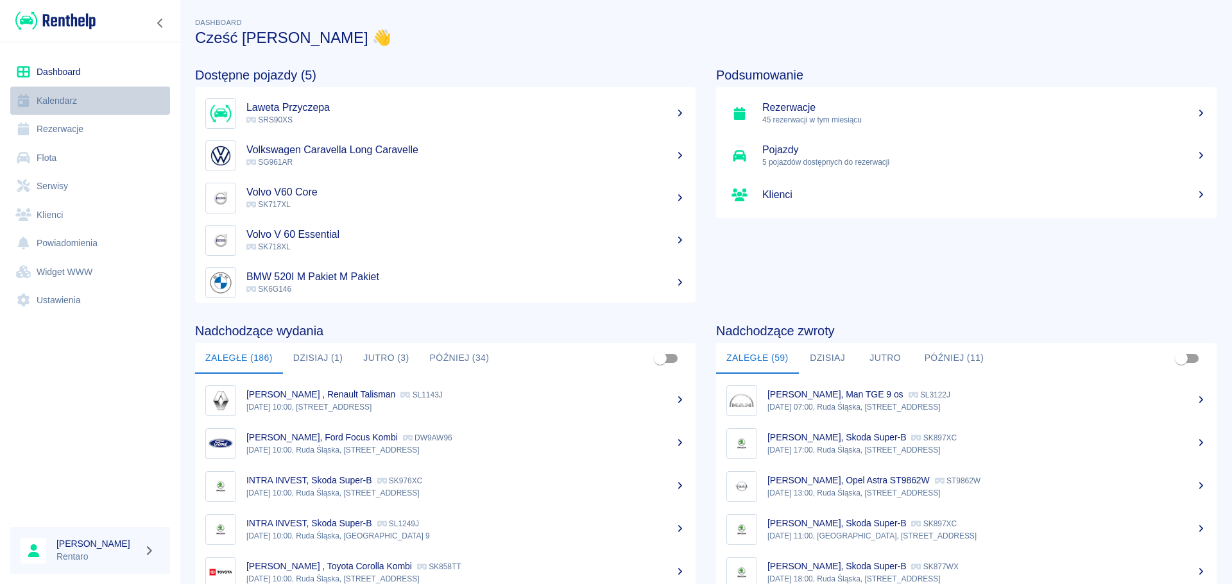
click at [55, 101] on link "Kalendarz" at bounding box center [90, 101] width 160 height 29
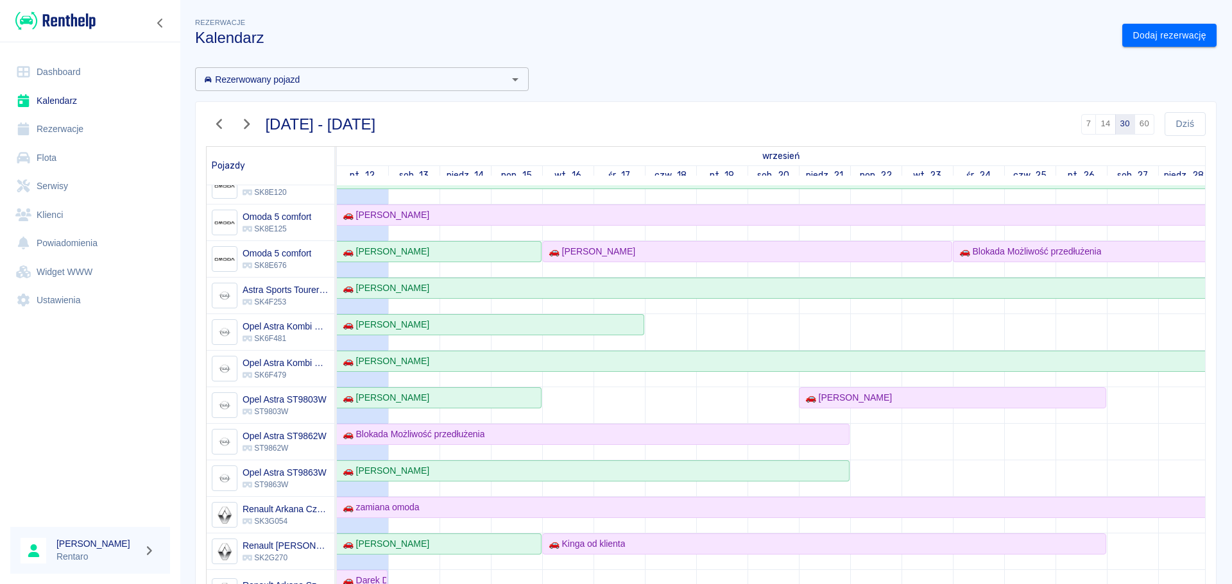
scroll to position [321, 0]
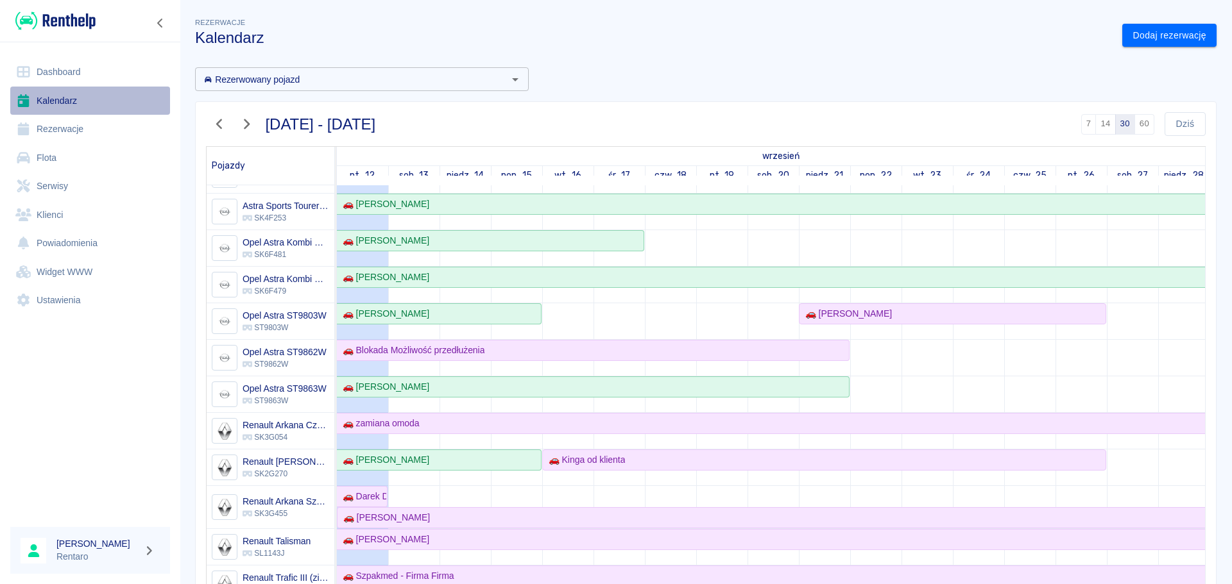
click at [40, 93] on link "Kalendarz" at bounding box center [90, 101] width 160 height 29
